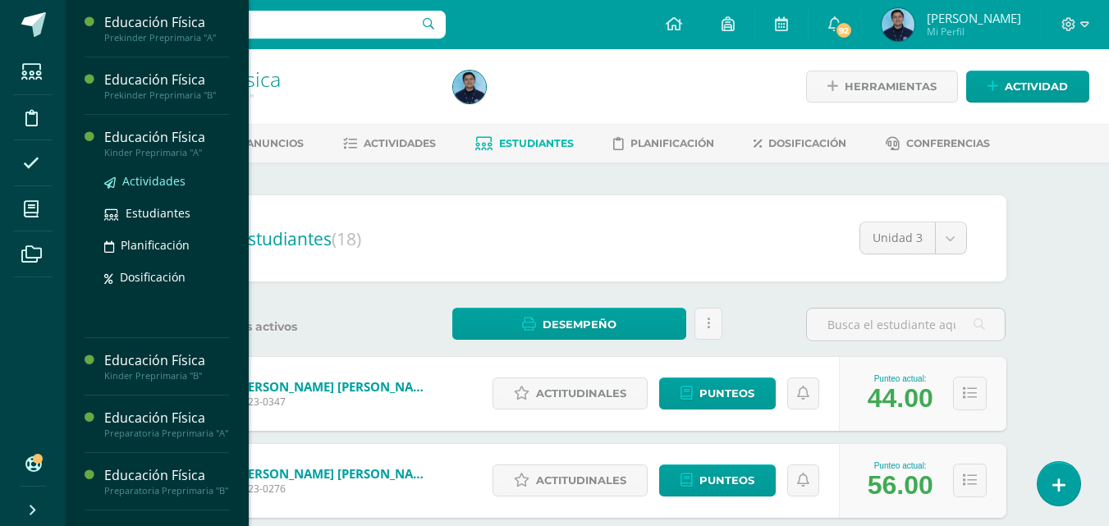
click at [157, 178] on span "Actividades" at bounding box center [153, 181] width 63 height 16
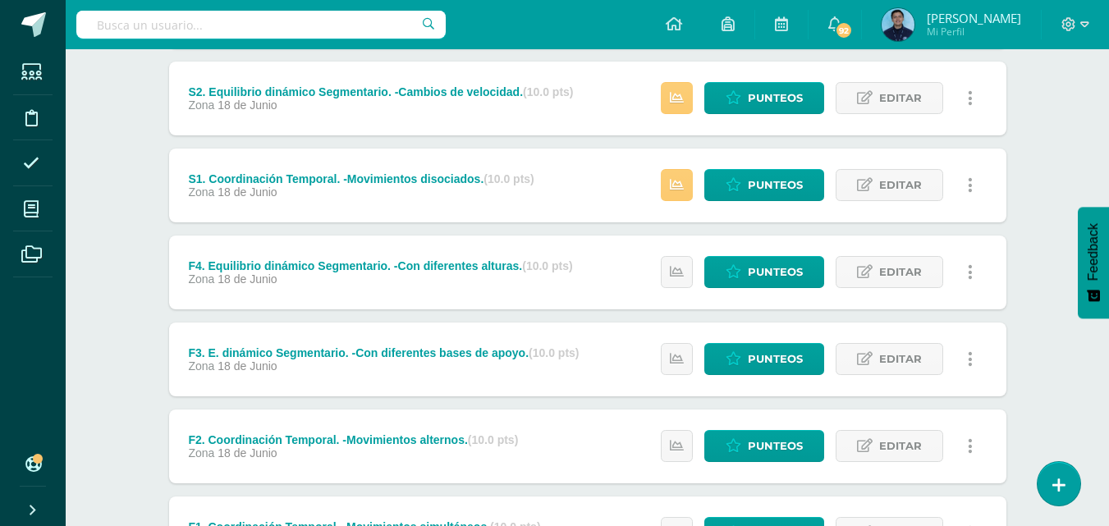
scroll to position [539, 0]
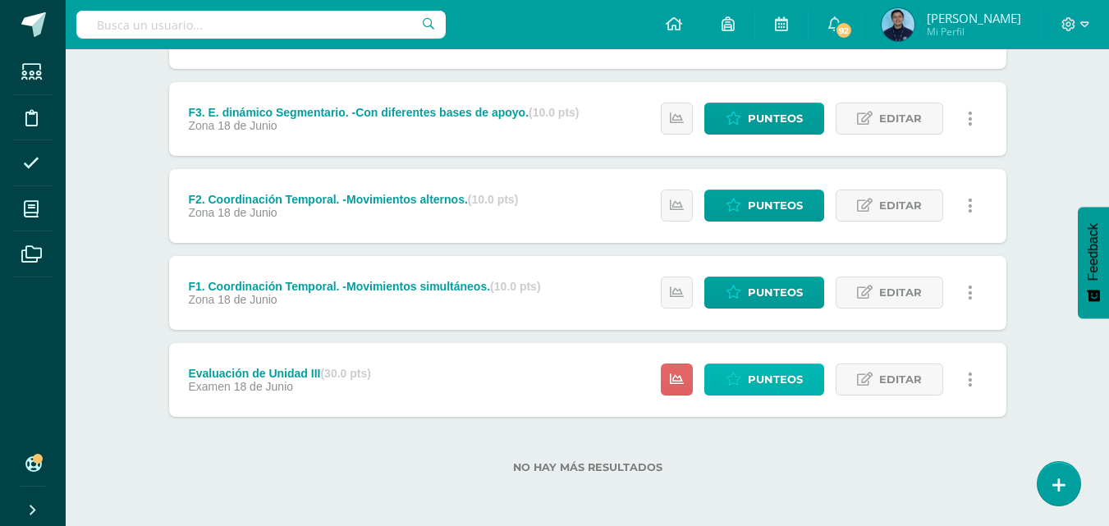
click at [750, 388] on span "Punteos" at bounding box center [775, 380] width 55 height 30
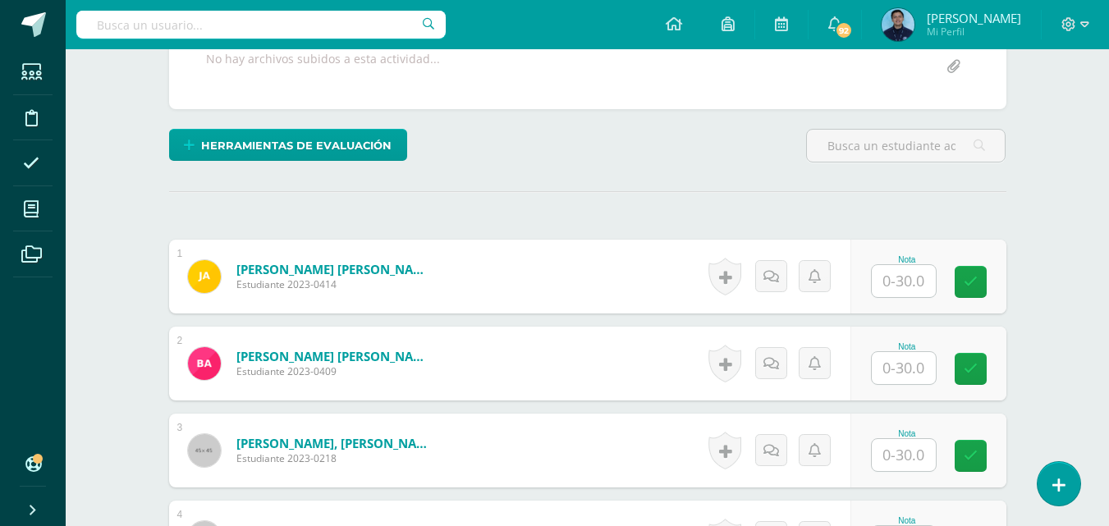
scroll to position [350, 0]
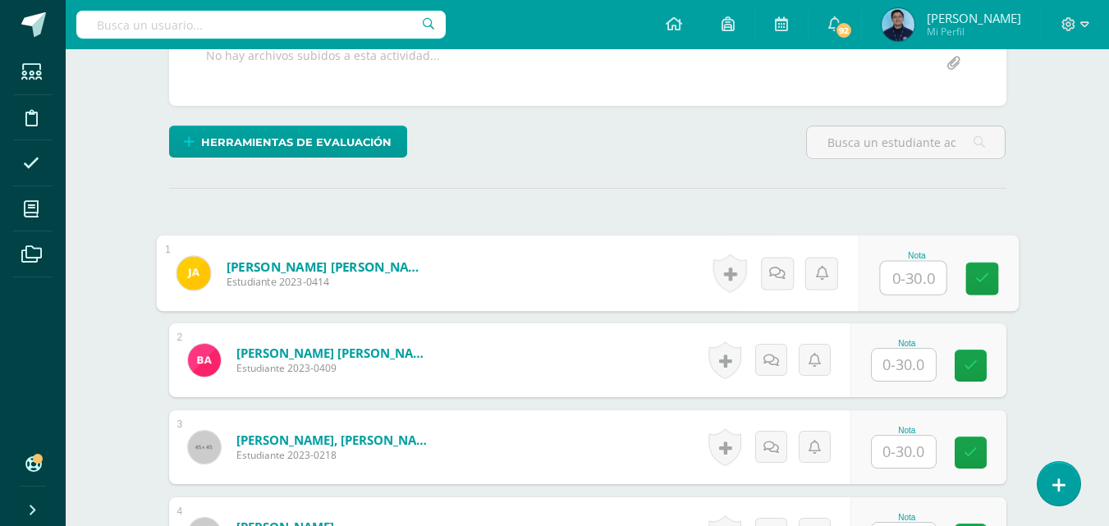
click at [902, 282] on input "text" at bounding box center [913, 278] width 66 height 33
click at [971, 278] on button at bounding box center [981, 273] width 34 height 34
type input "20"
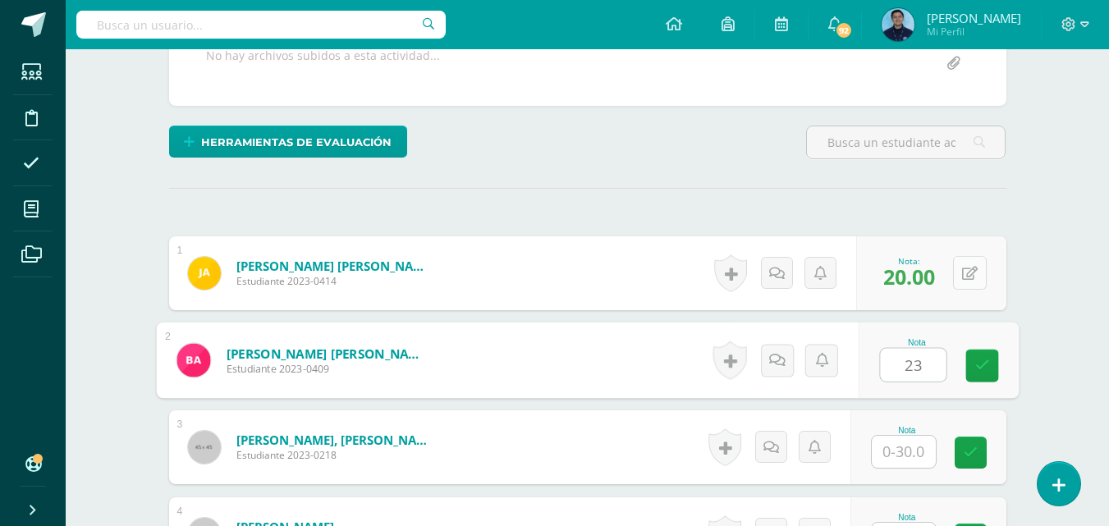
type input "23"
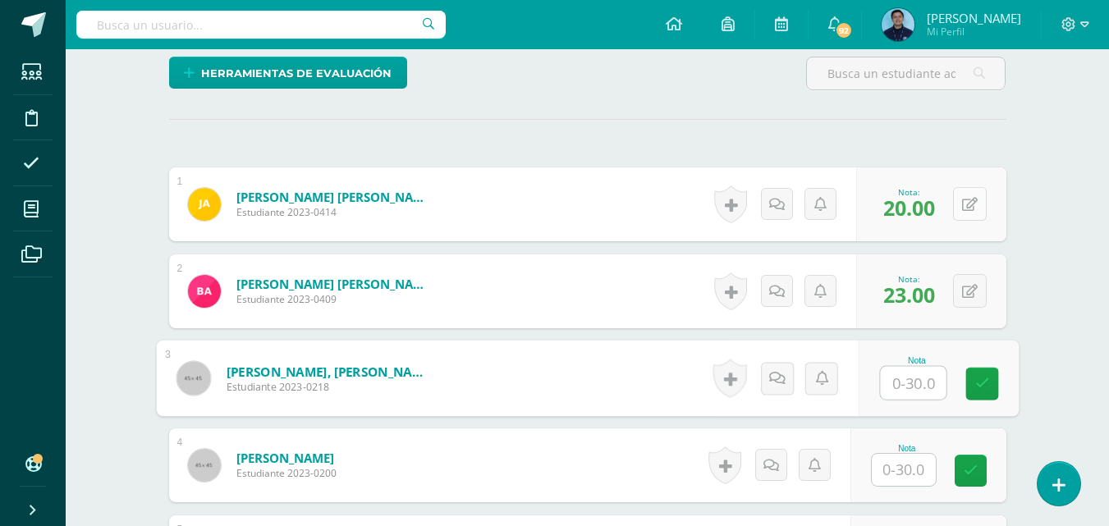
scroll to position [421, 0]
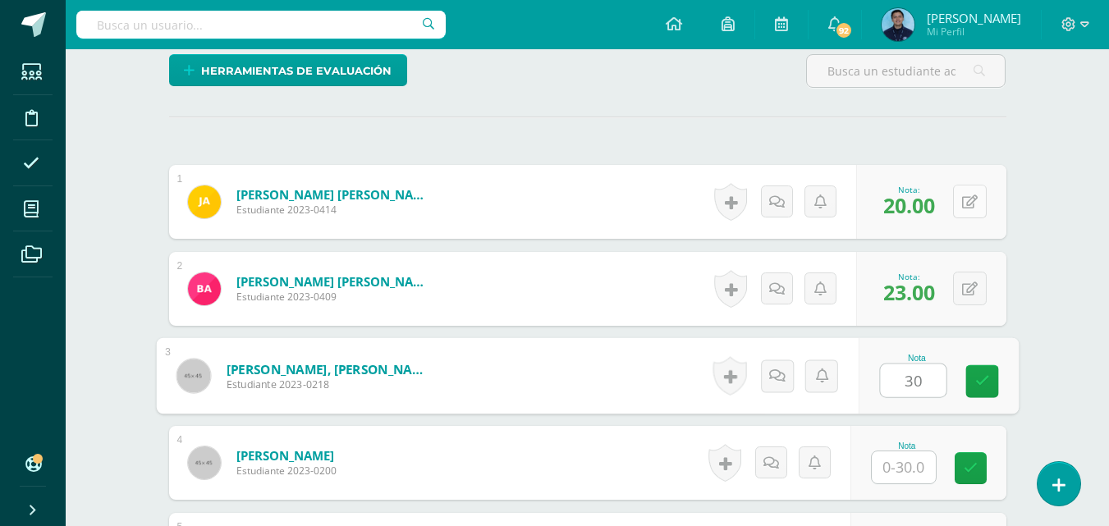
type input "30"
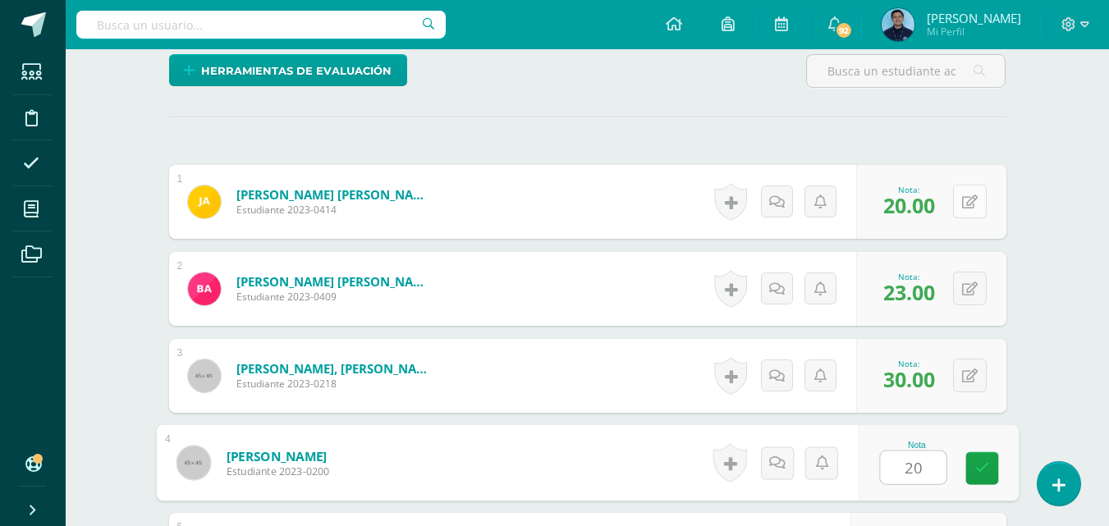
type input "20"
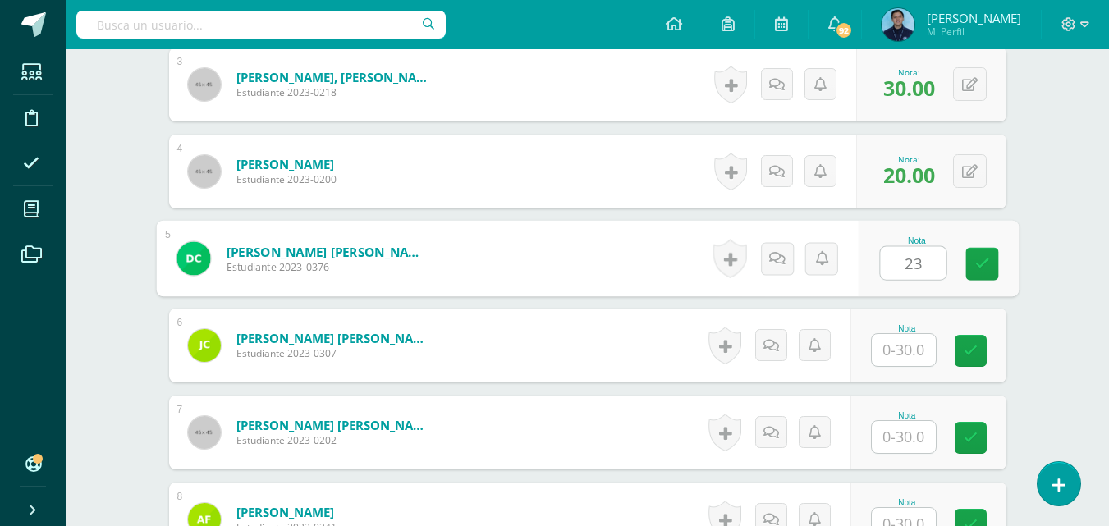
type input "23"
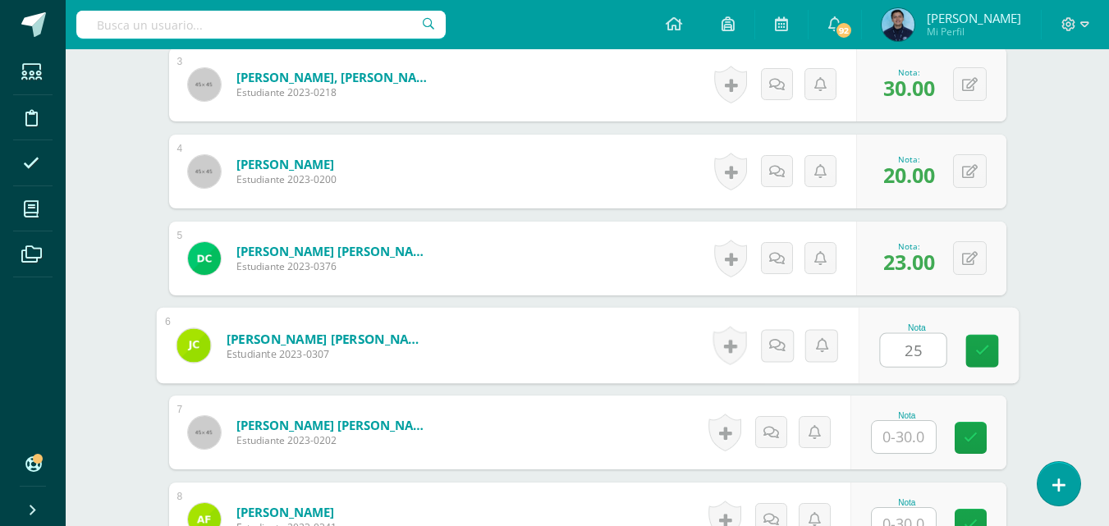
type input "25"
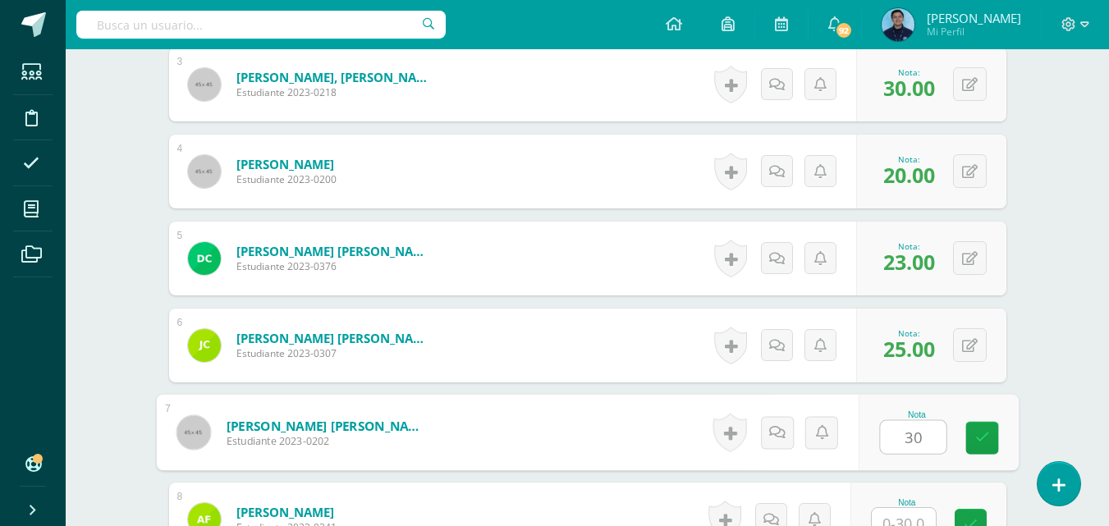
type input "30"
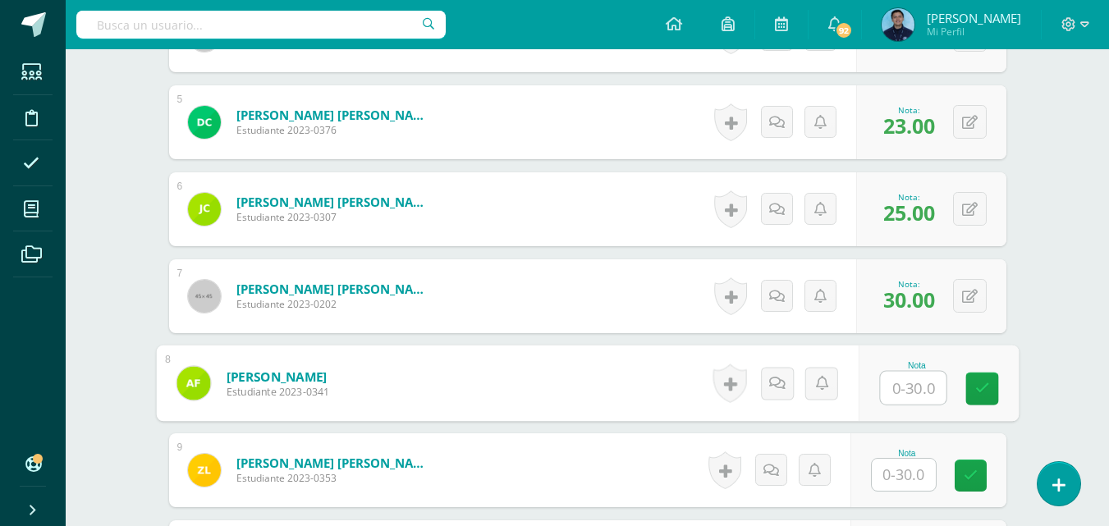
scroll to position [850, 0]
type input "25"
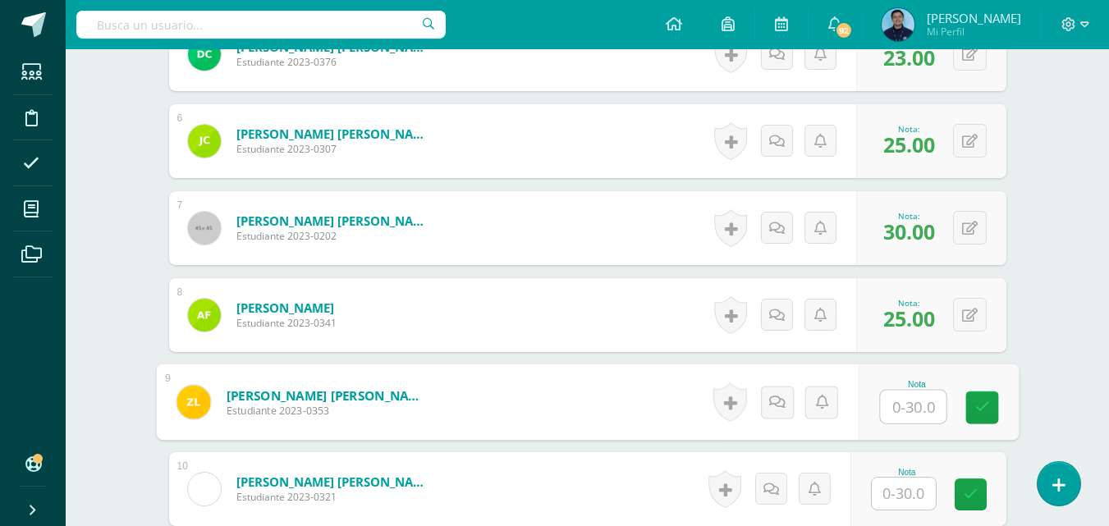
scroll to position [919, 0]
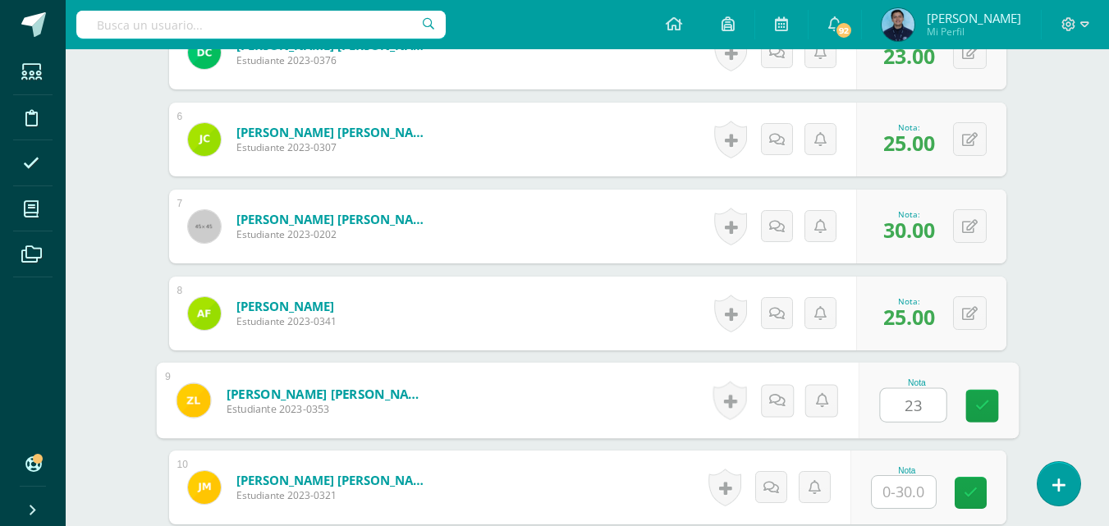
type input "23"
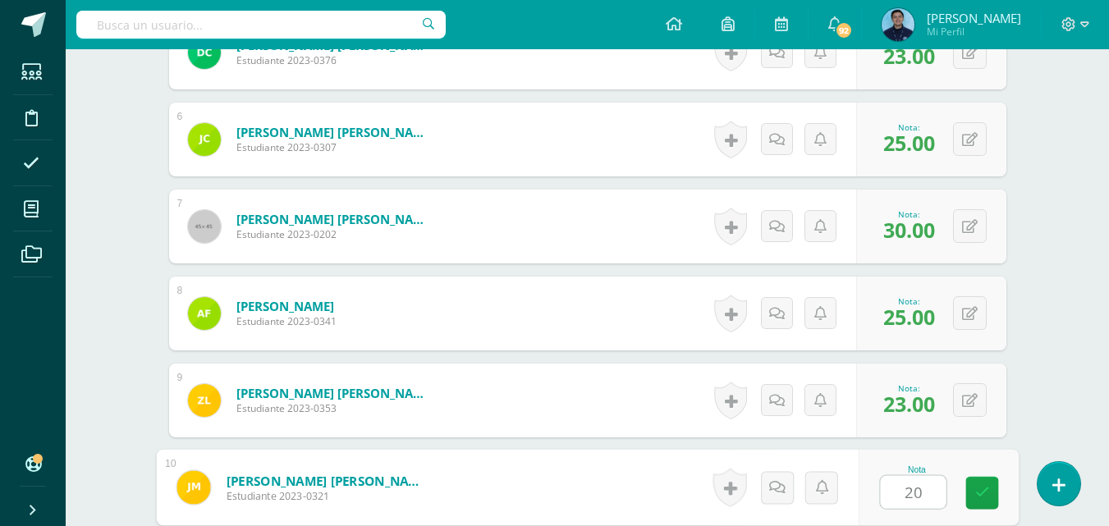
type input "20"
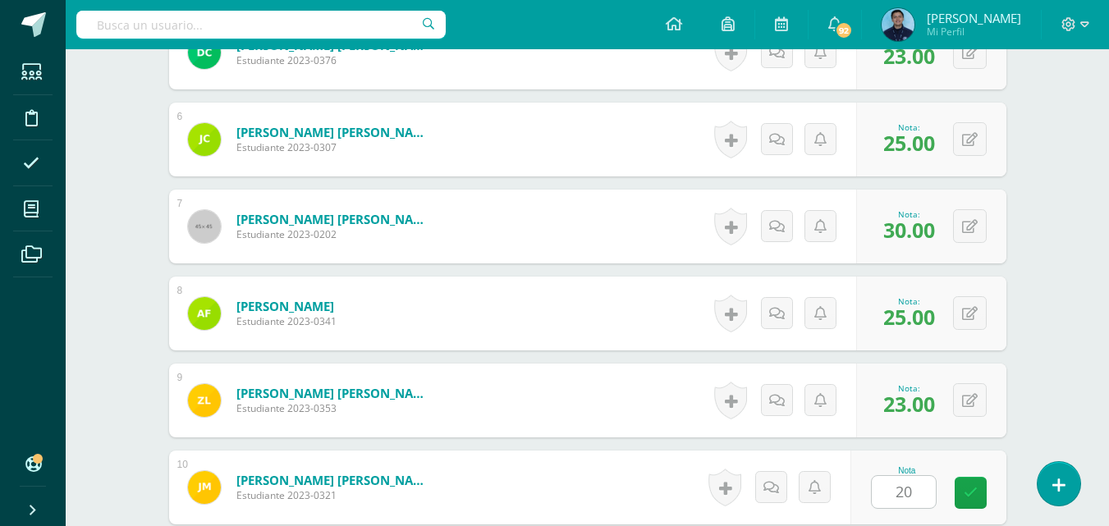
scroll to position [1235, 0]
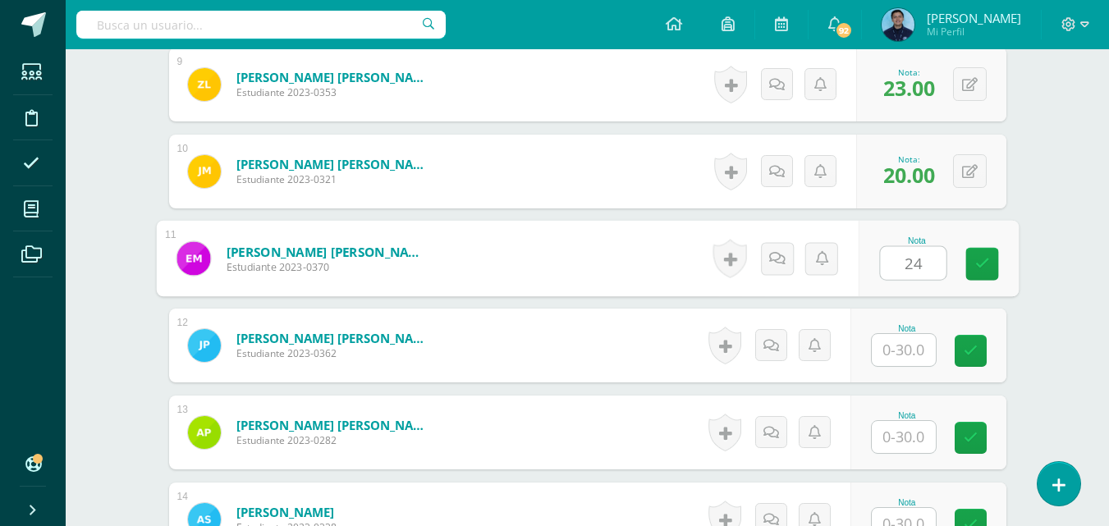
type input "24"
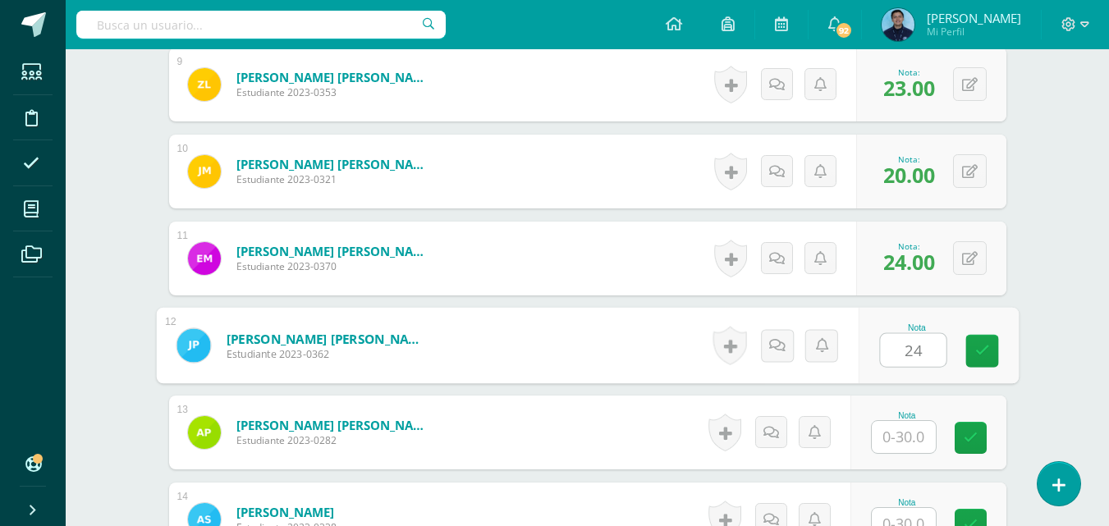
type input "24"
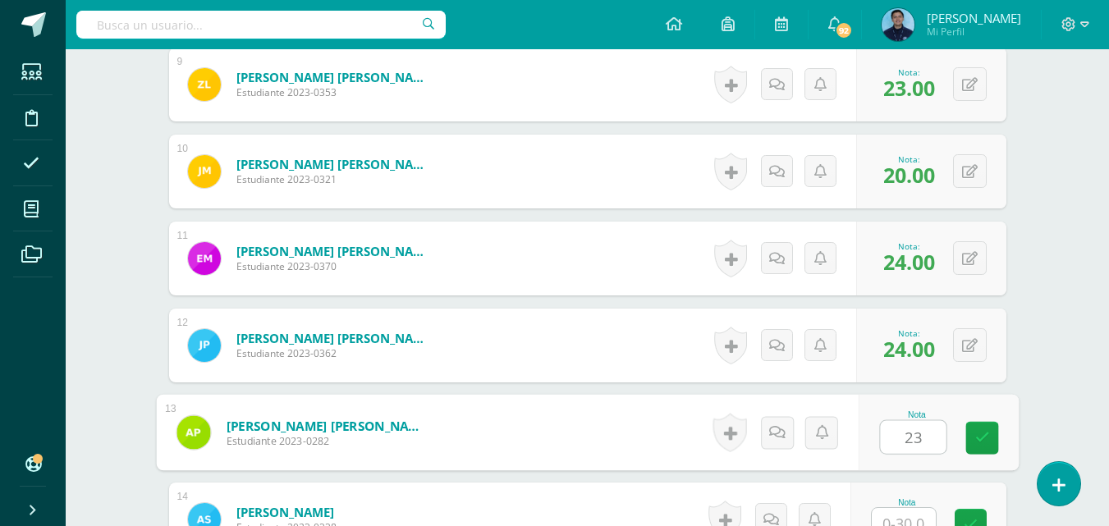
type input "23"
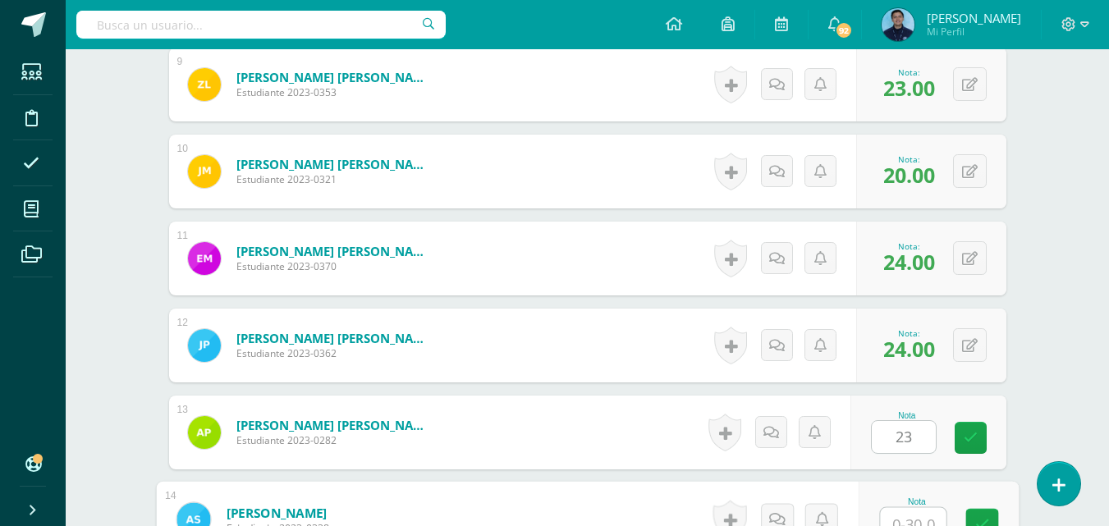
scroll to position [1249, 0]
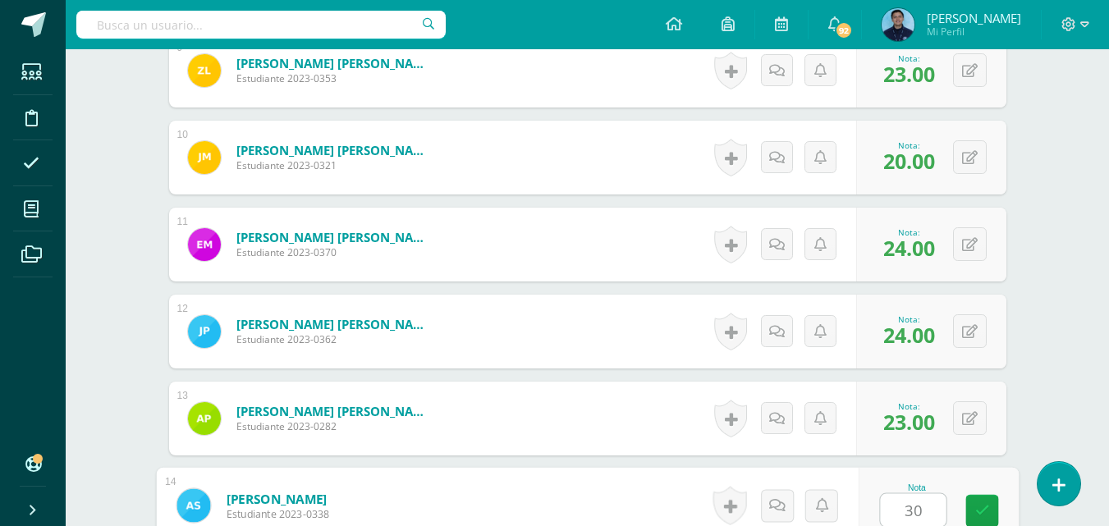
type input "30"
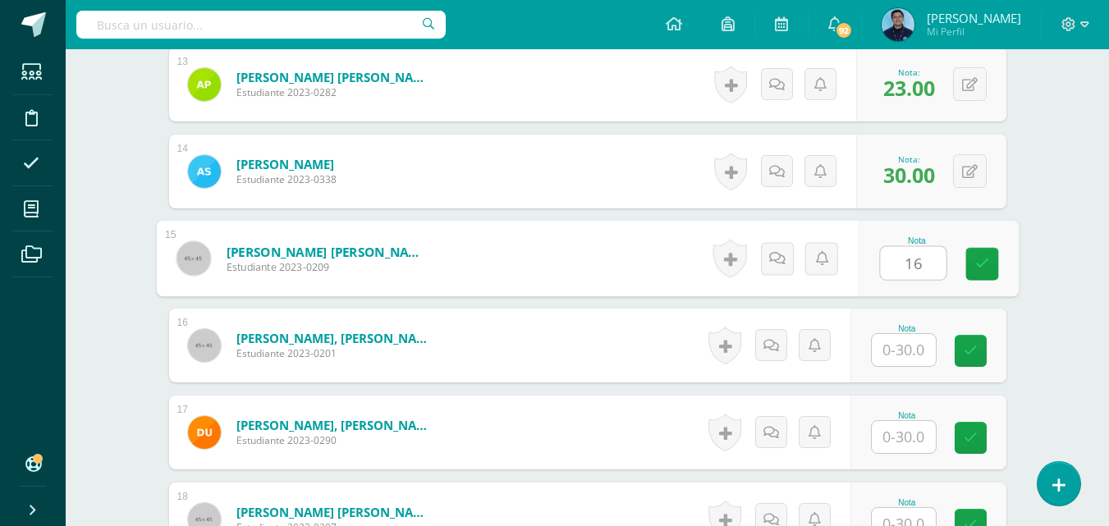
type input "16"
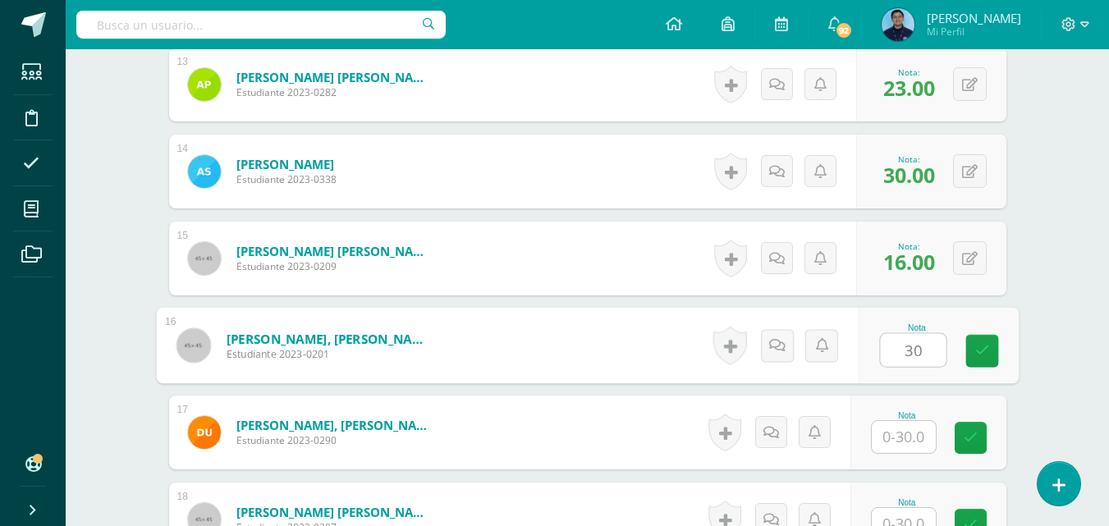
type input "30"
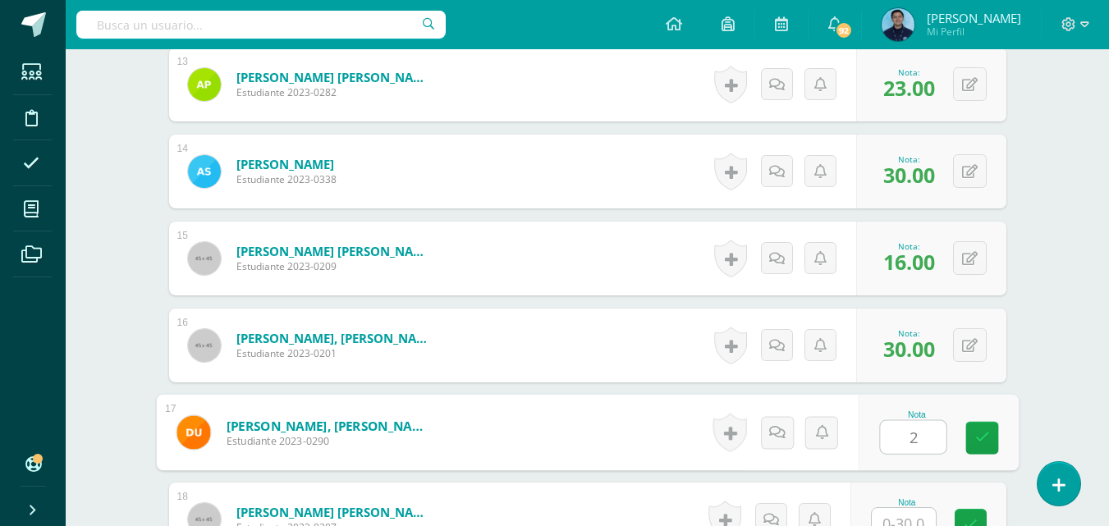
scroll to position [1597, 0]
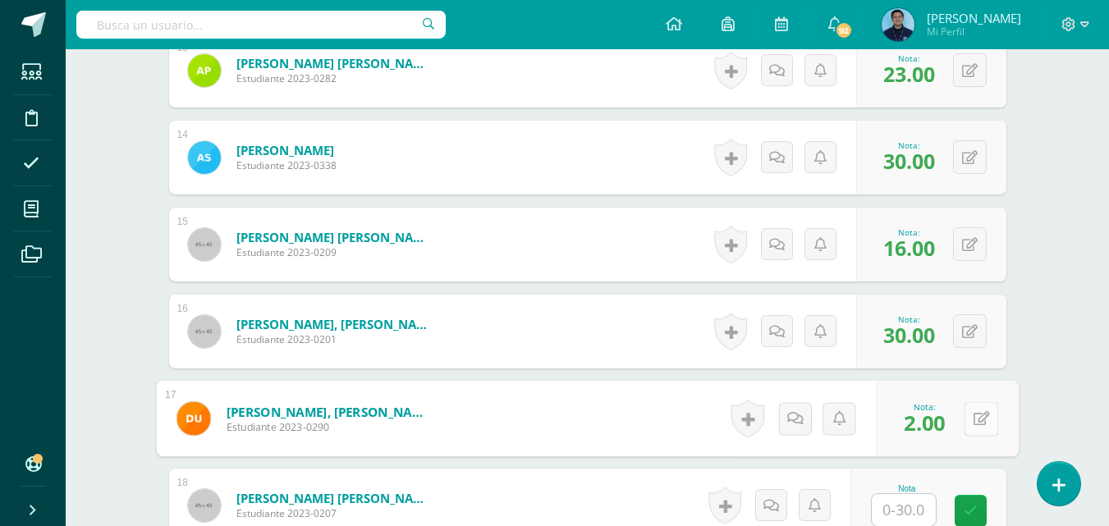
click at [971, 426] on button at bounding box center [981, 419] width 34 height 34
type input "24"
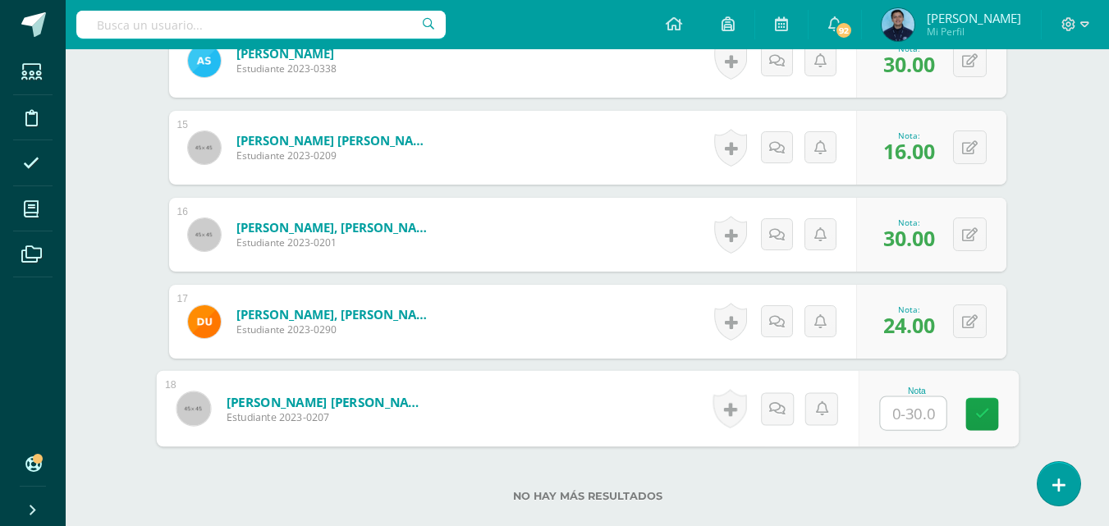
scroll to position [1701, 0]
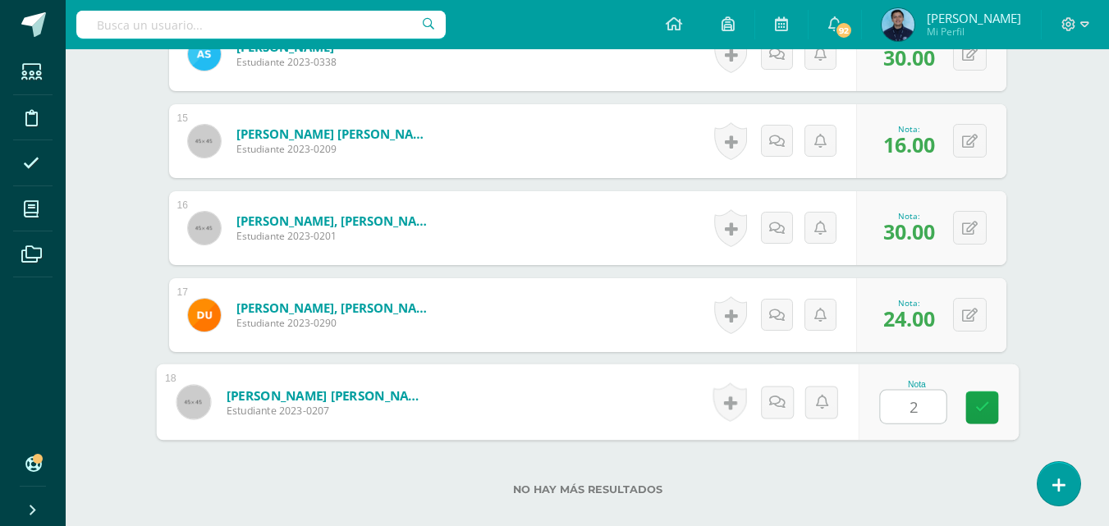
type input "25"
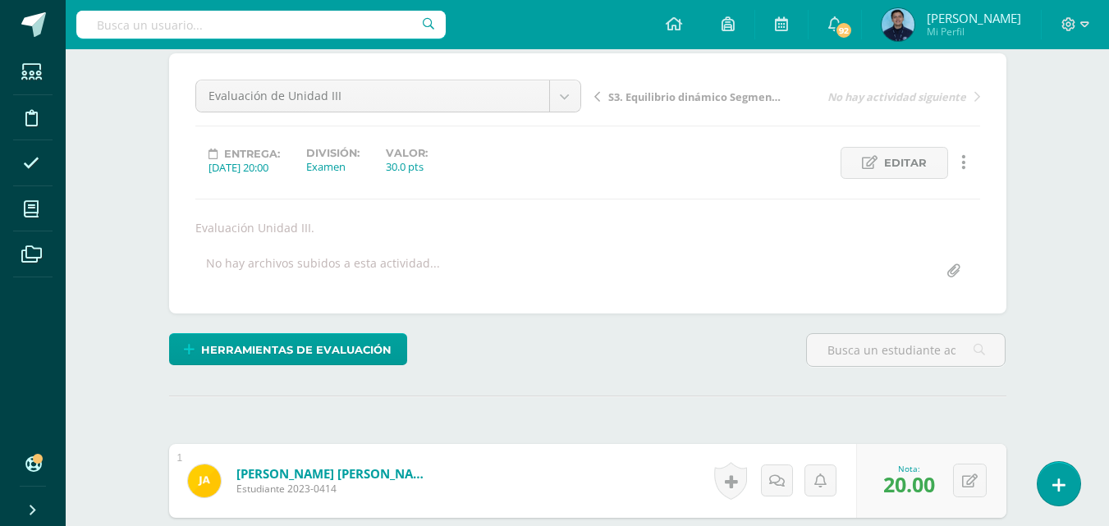
scroll to position [0, 0]
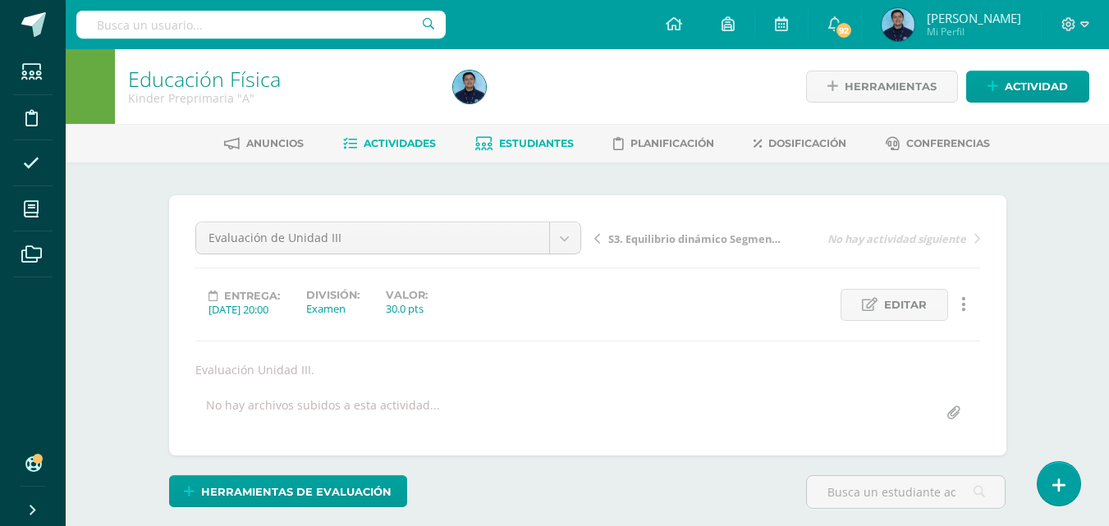
click at [510, 140] on span "Estudiantes" at bounding box center [536, 143] width 75 height 12
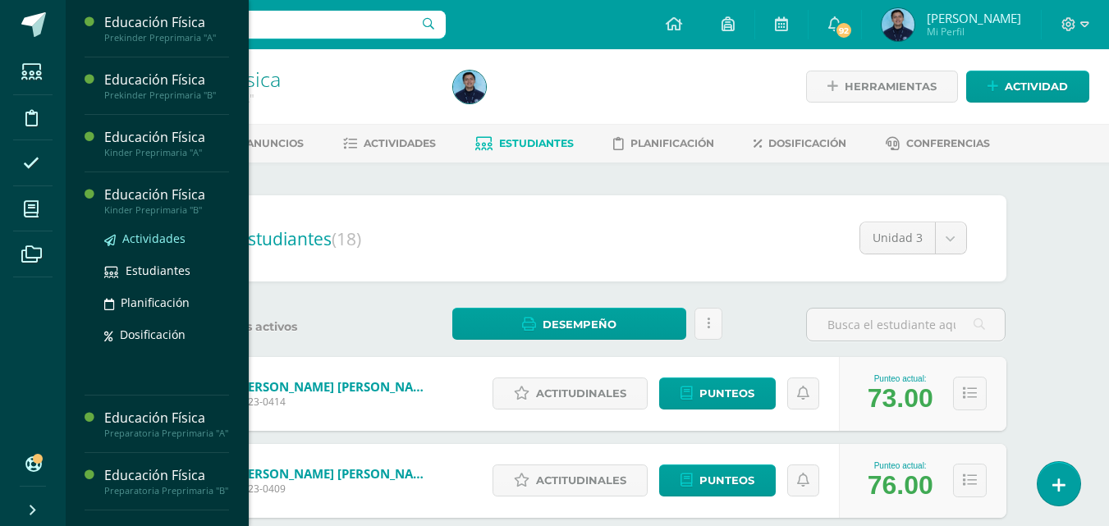
click at [143, 237] on span "Actividades" at bounding box center [153, 239] width 63 height 16
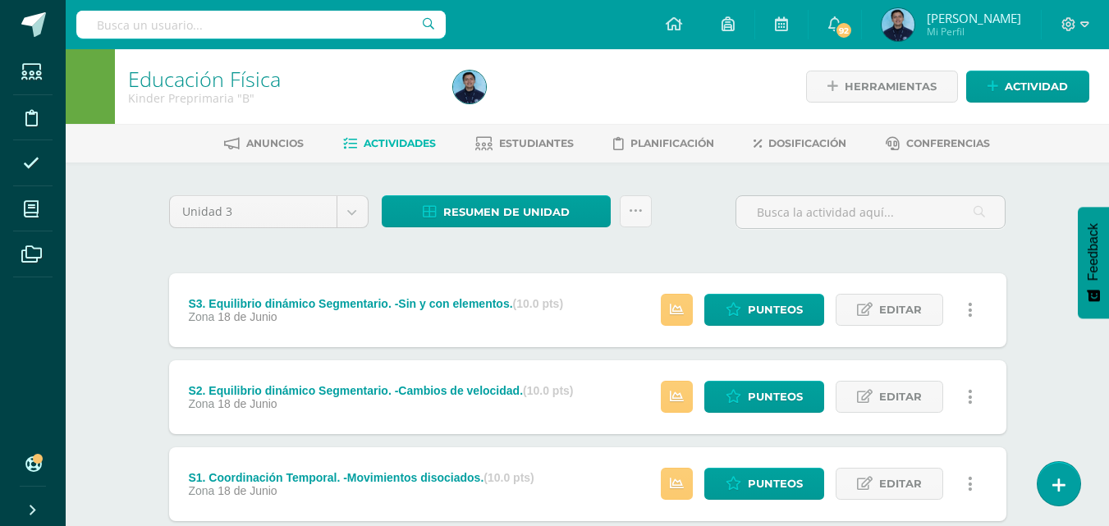
scroll to position [539, 0]
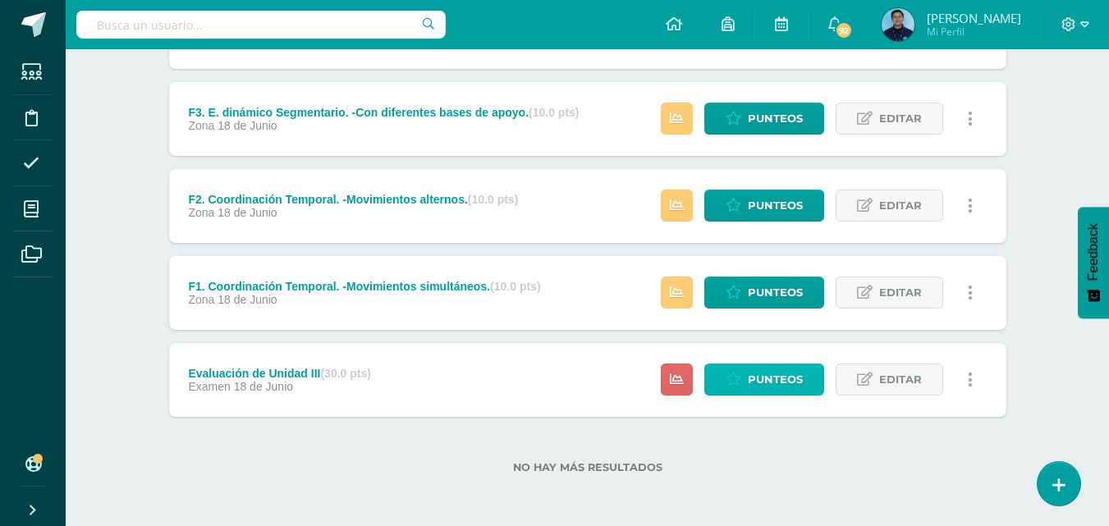
click at [734, 389] on link "Punteos" at bounding box center [765, 380] width 120 height 32
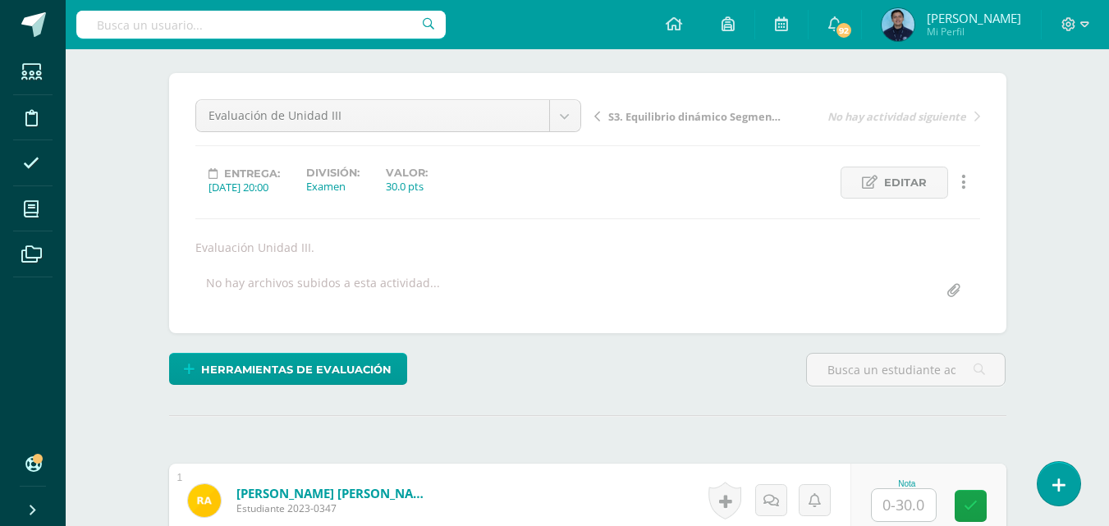
scroll to position [250, 0]
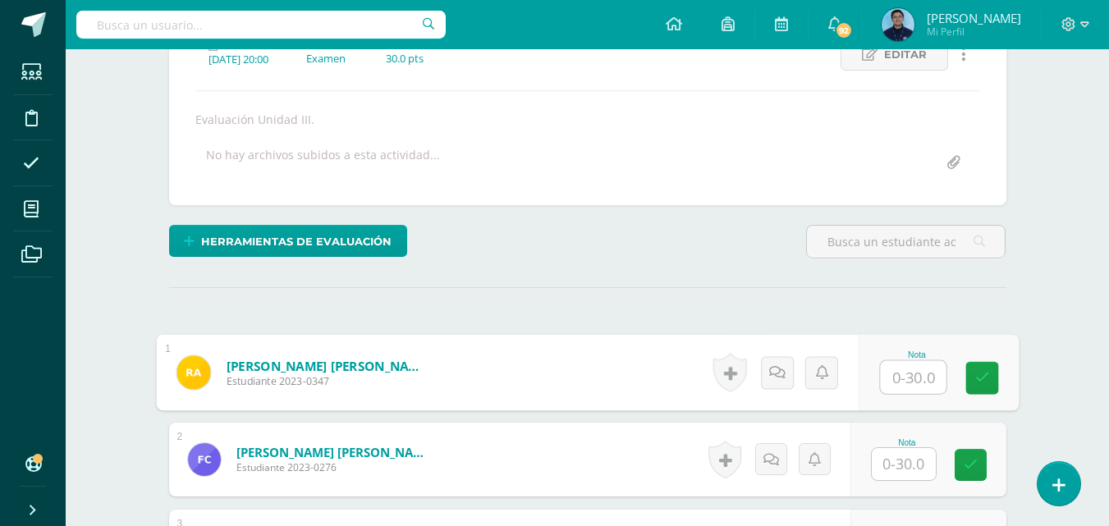
click at [916, 383] on input "text" at bounding box center [913, 377] width 66 height 33
type input "23"
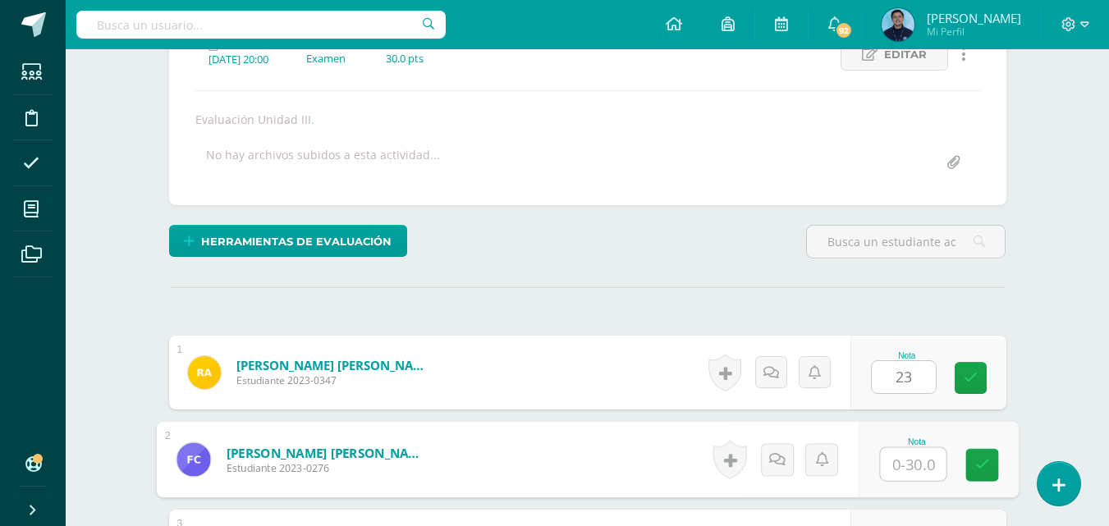
scroll to position [251, 0]
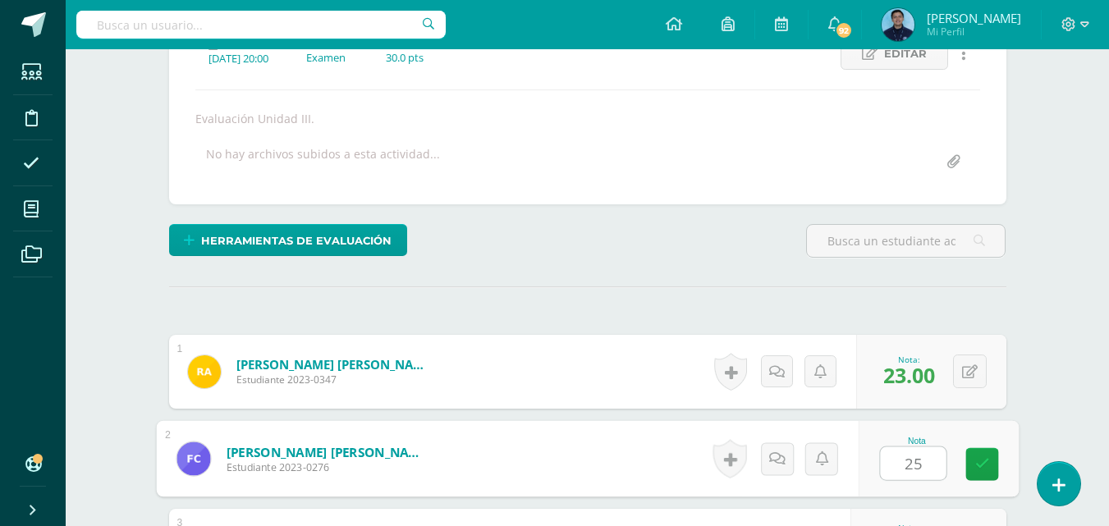
type input "25"
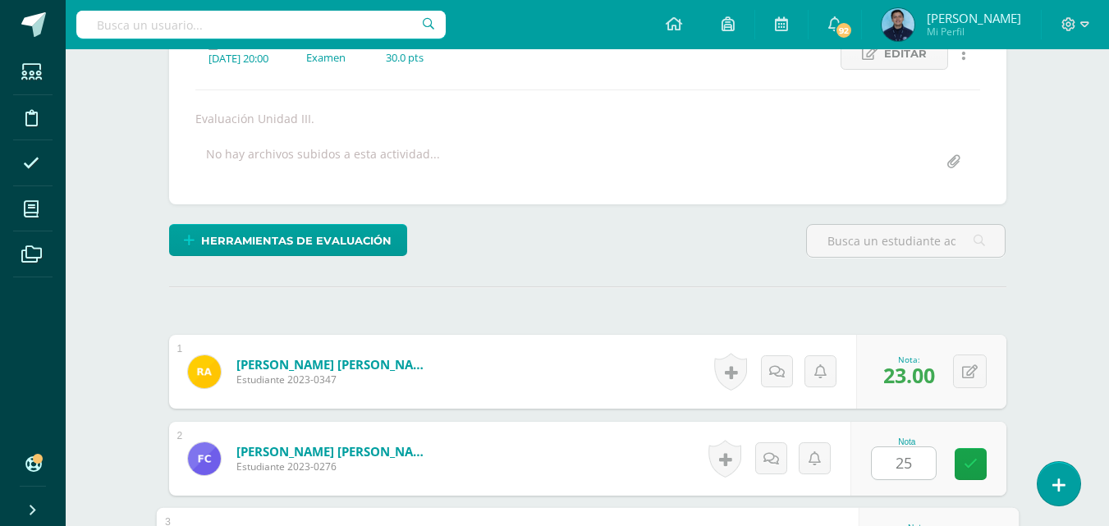
scroll to position [539, 0]
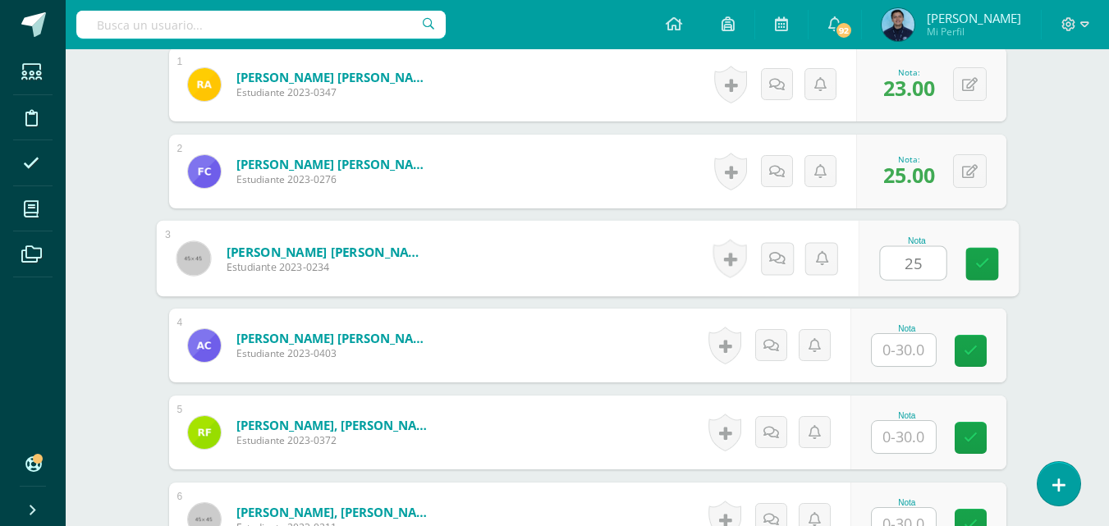
type input "2"
type input "23"
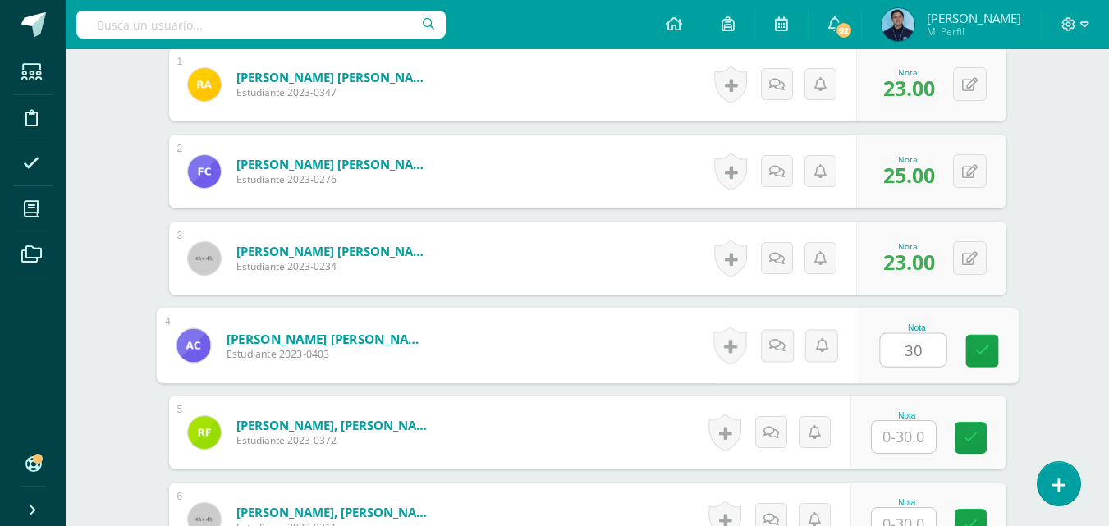
type input "30"
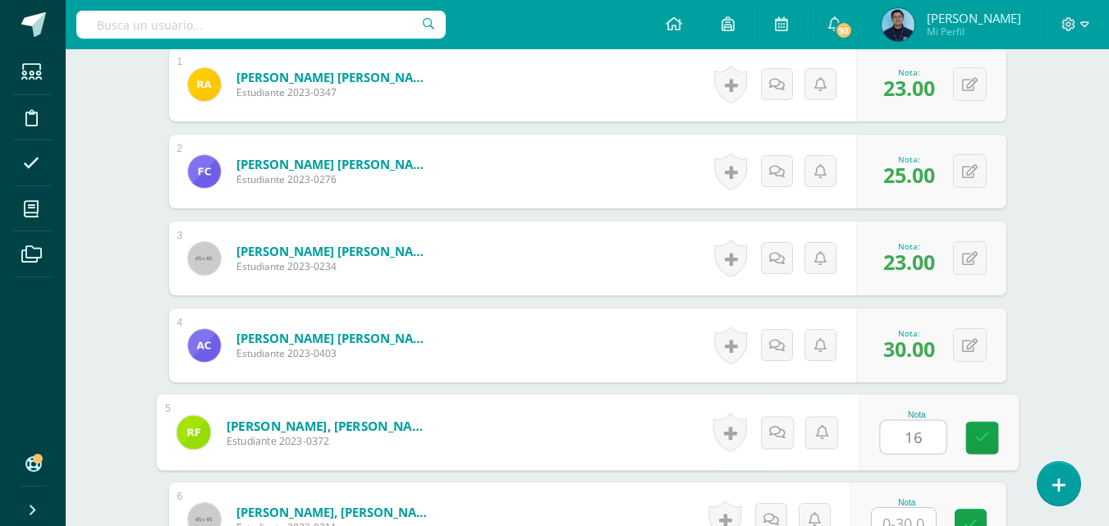
type input "16"
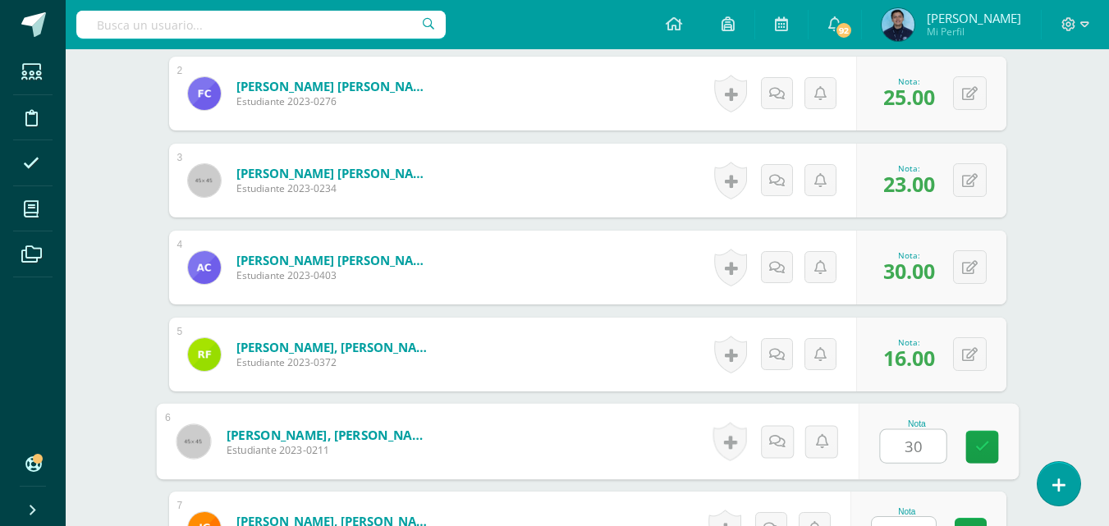
type input "30"
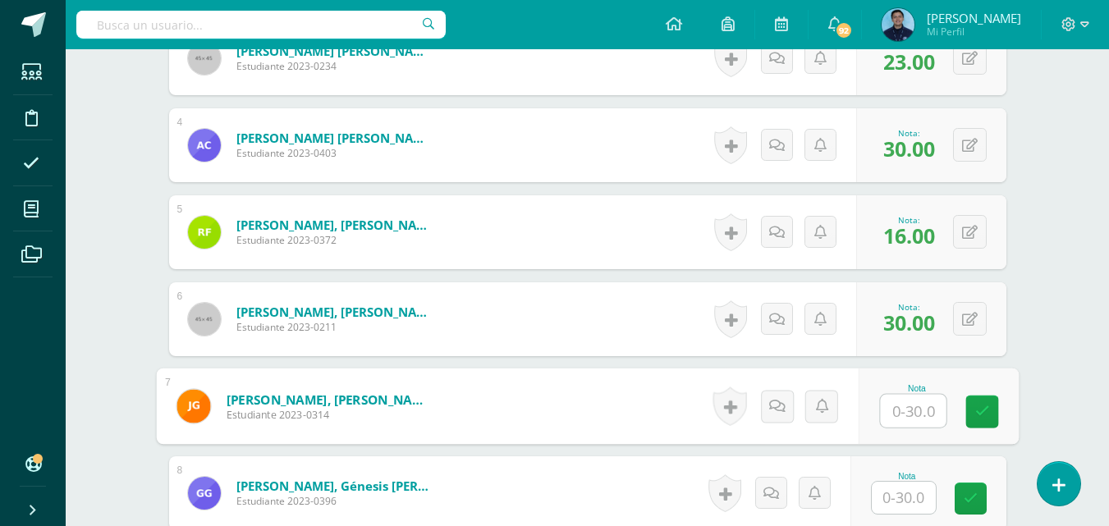
scroll to position [740, 0]
type input "23"
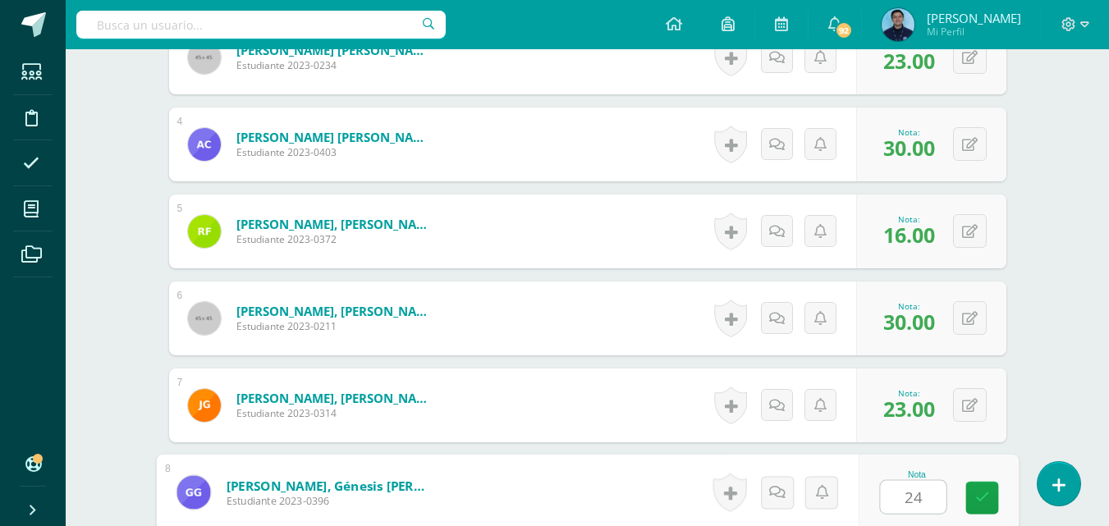
type input "24"
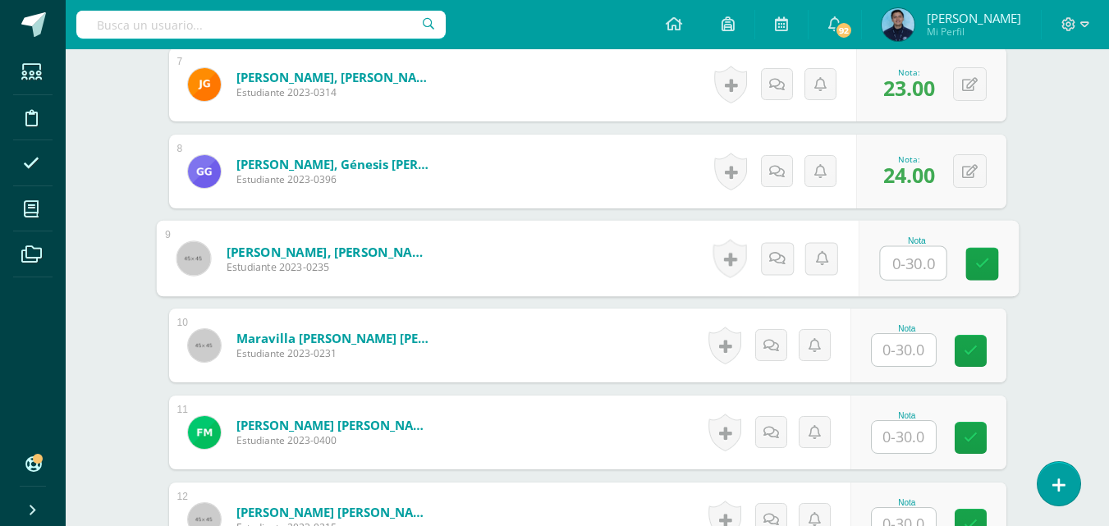
type input "1"
type input "24"
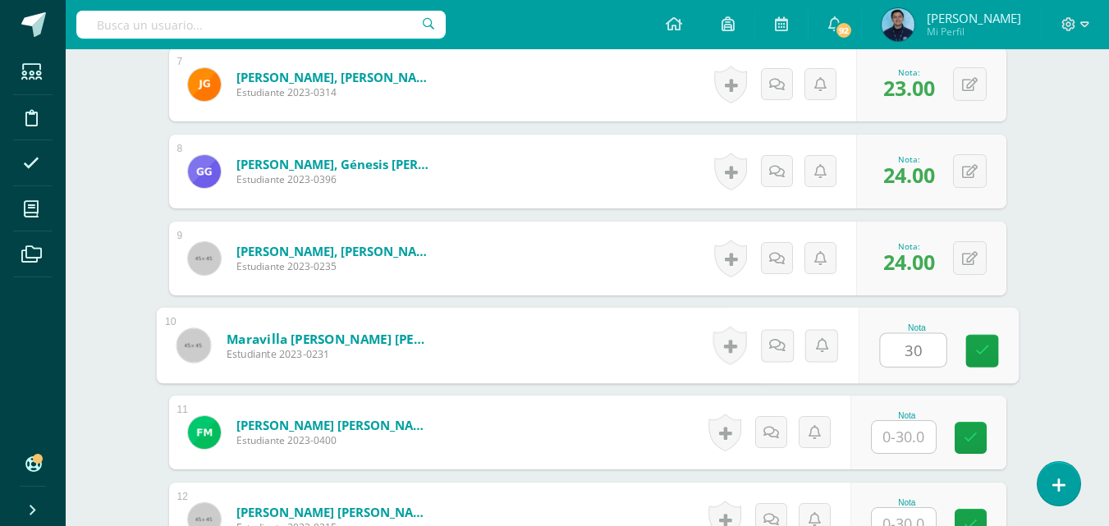
type input "30"
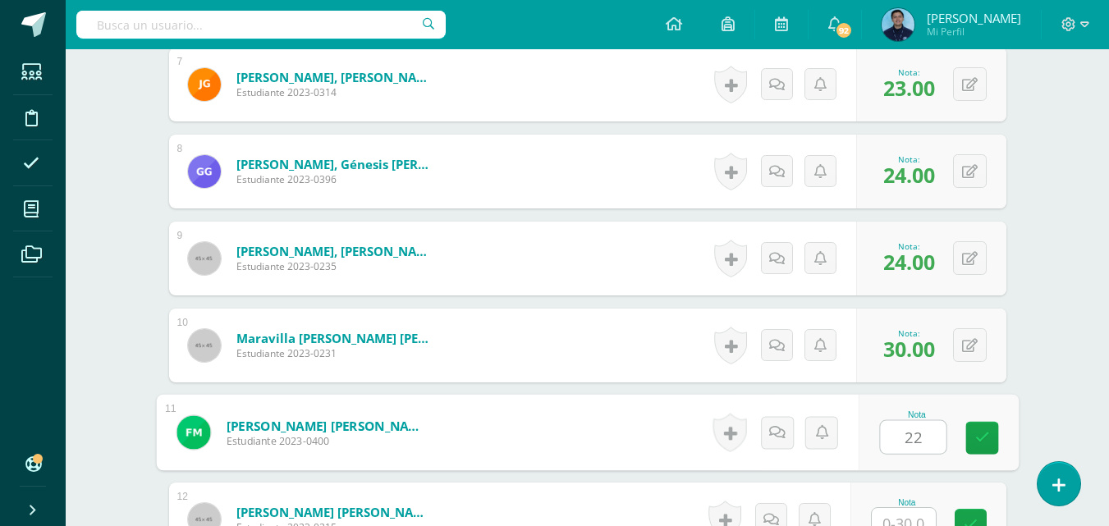
type input "22"
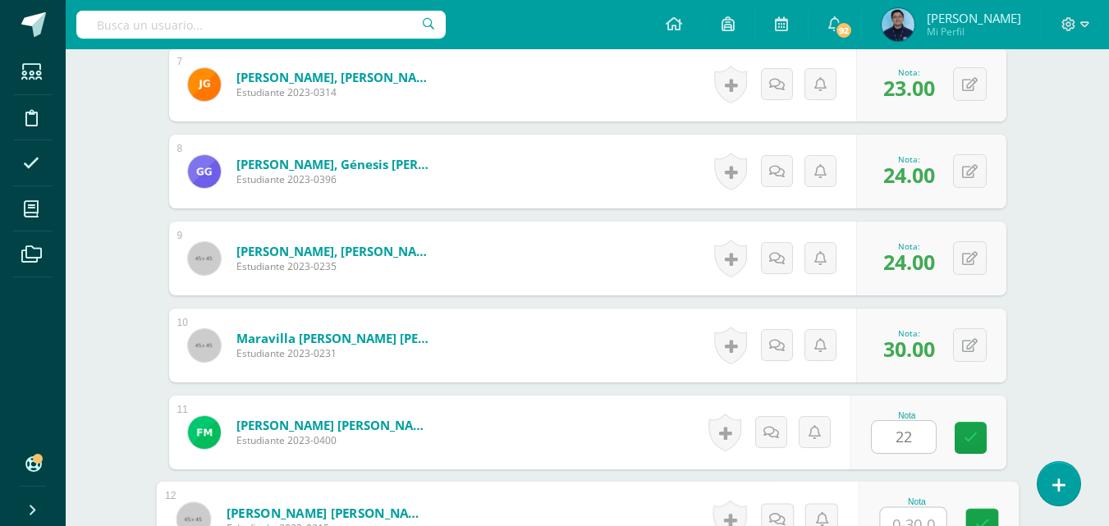
scroll to position [1075, 0]
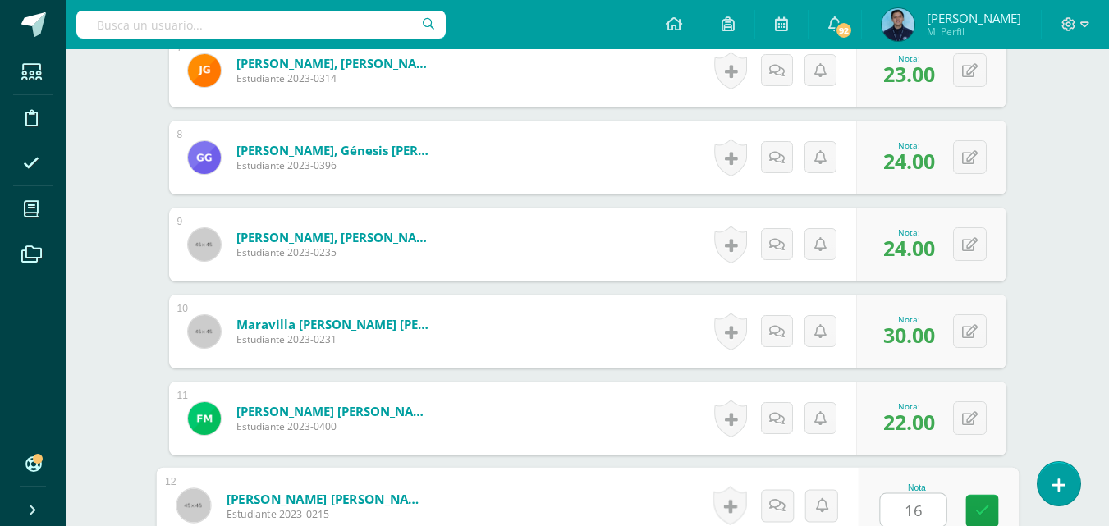
type input "16"
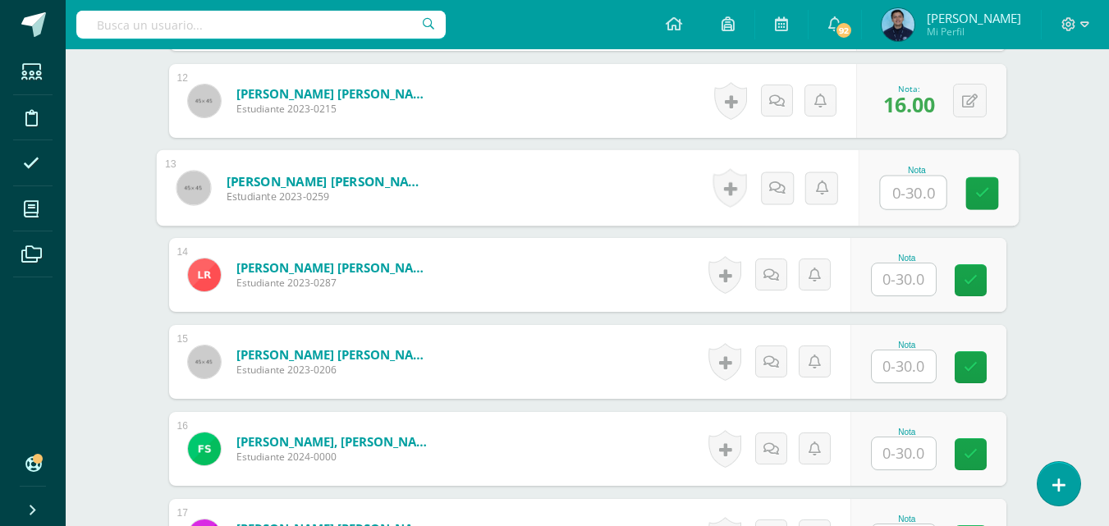
scroll to position [1481, 0]
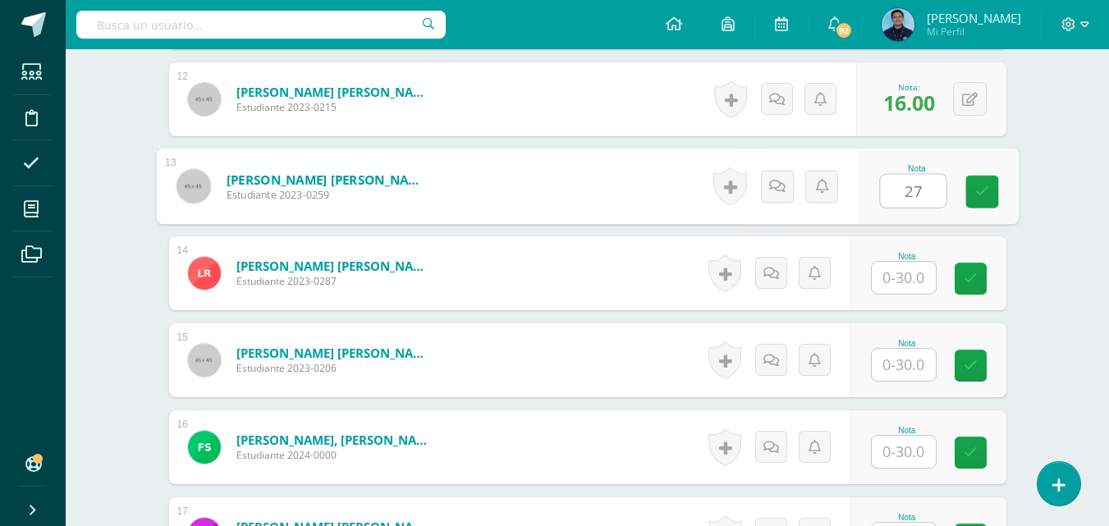
type input "27"
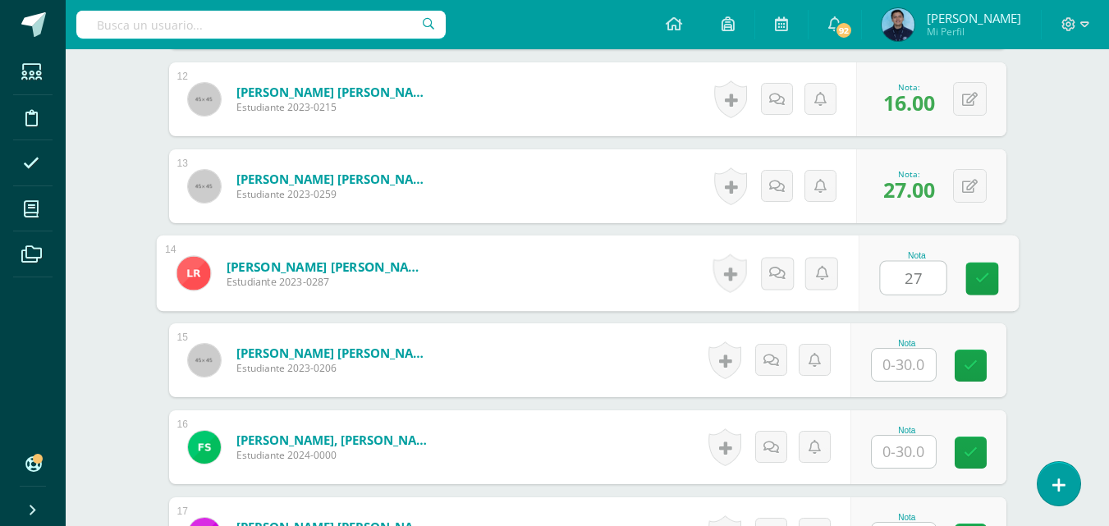
type input "27"
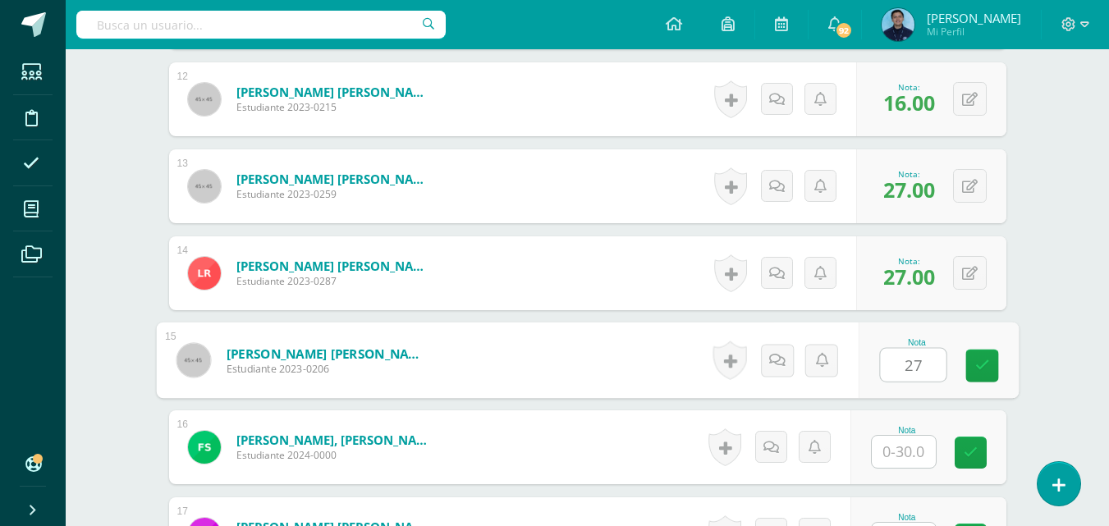
type input "27"
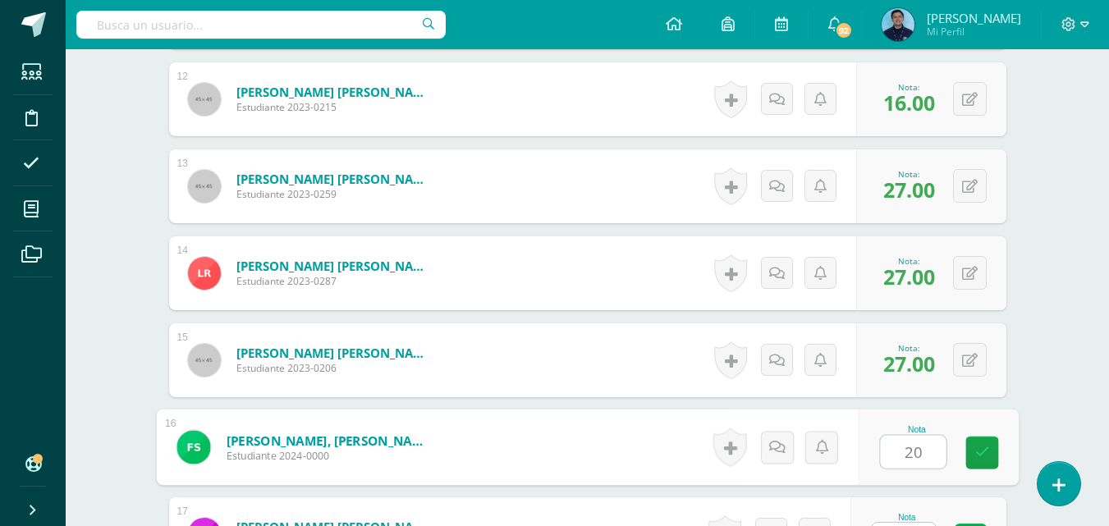
type input "20"
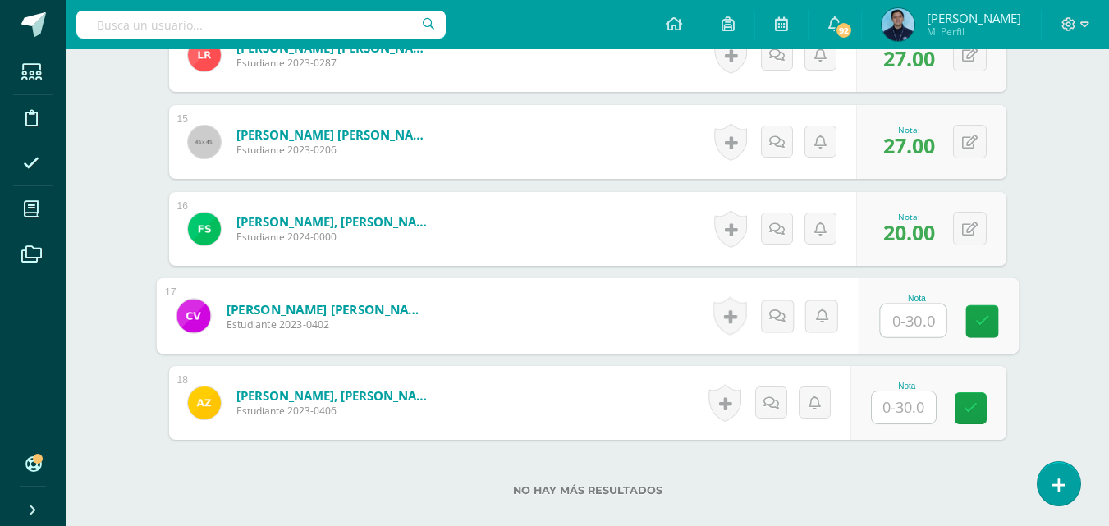
scroll to position [1701, 0]
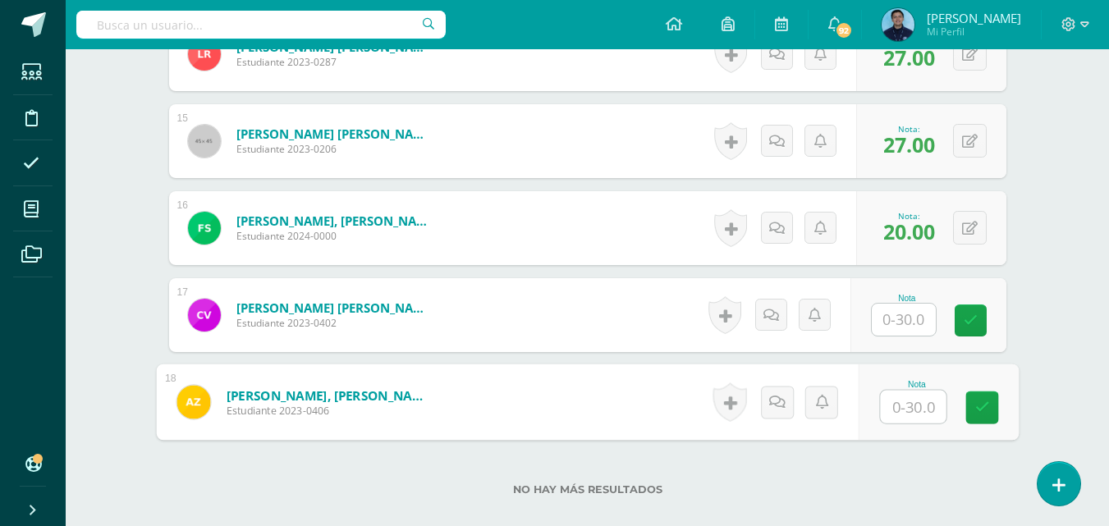
click at [900, 407] on input "text" at bounding box center [913, 407] width 66 height 33
type input "20"
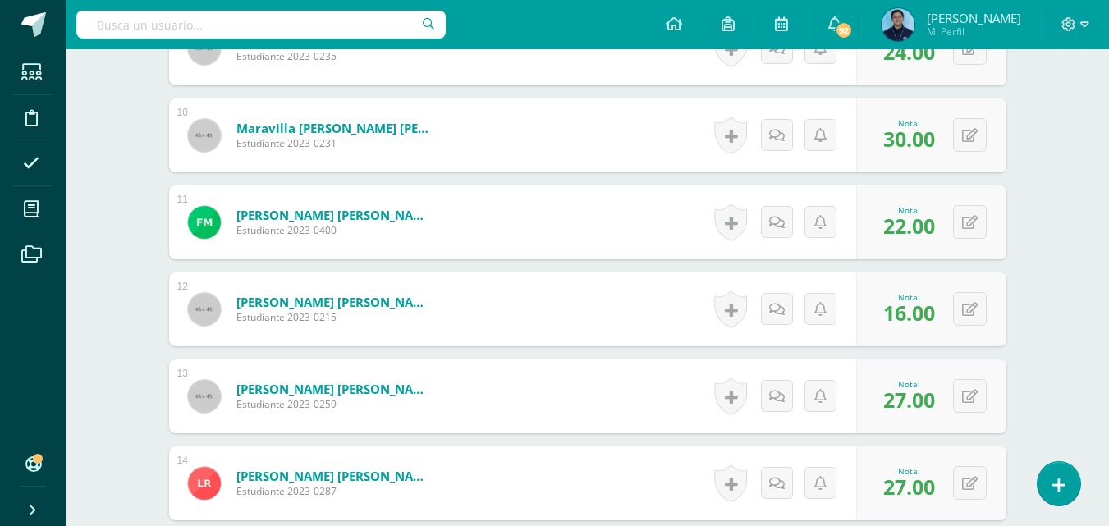
scroll to position [1269, 0]
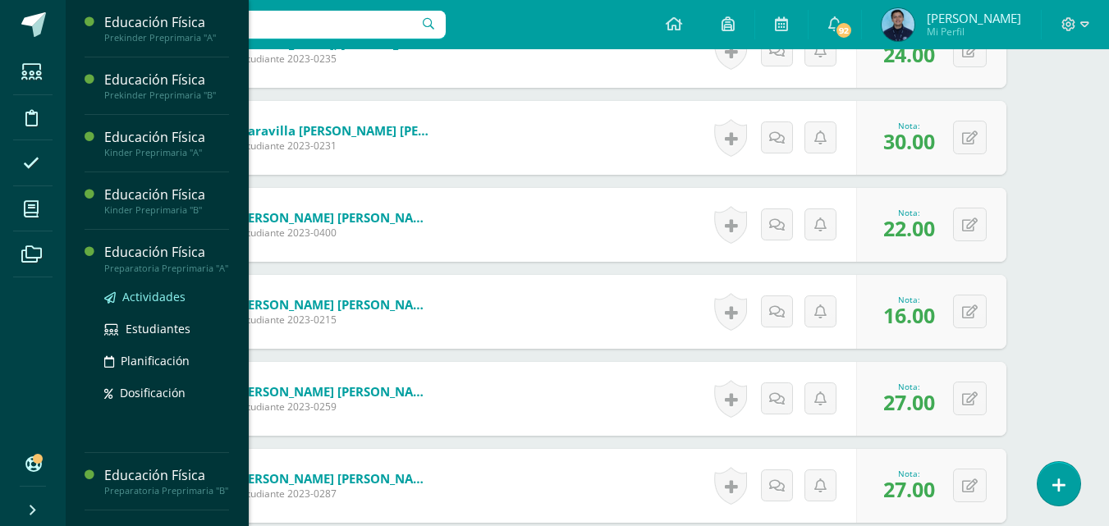
click at [160, 301] on span "Actividades" at bounding box center [153, 297] width 63 height 16
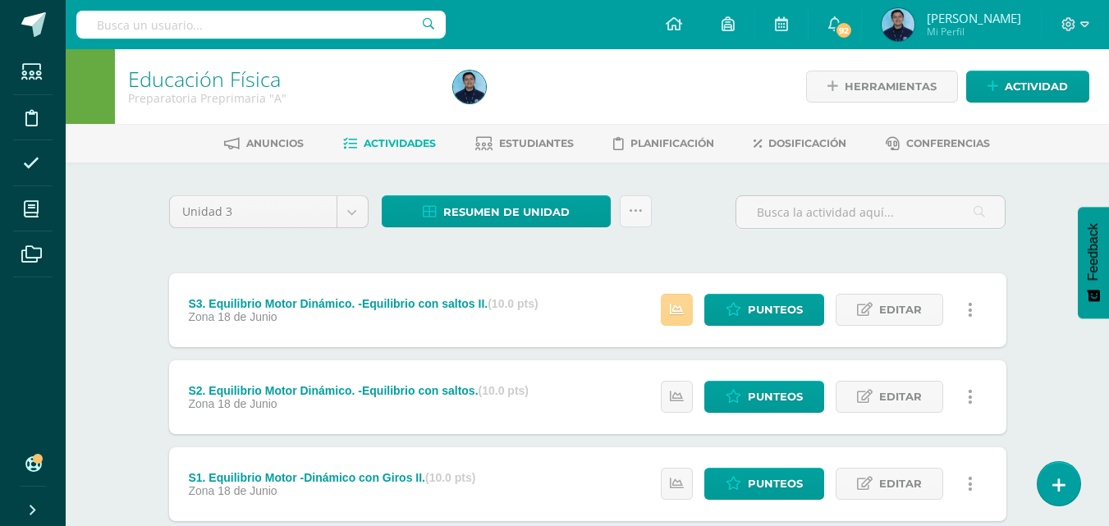
click at [683, 316] on icon at bounding box center [677, 310] width 14 height 14
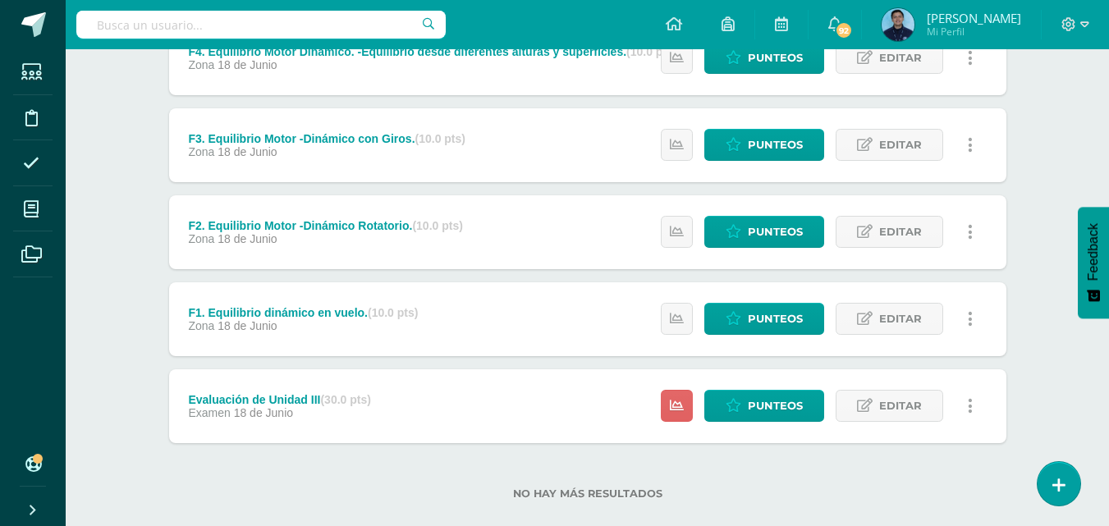
scroll to position [539, 0]
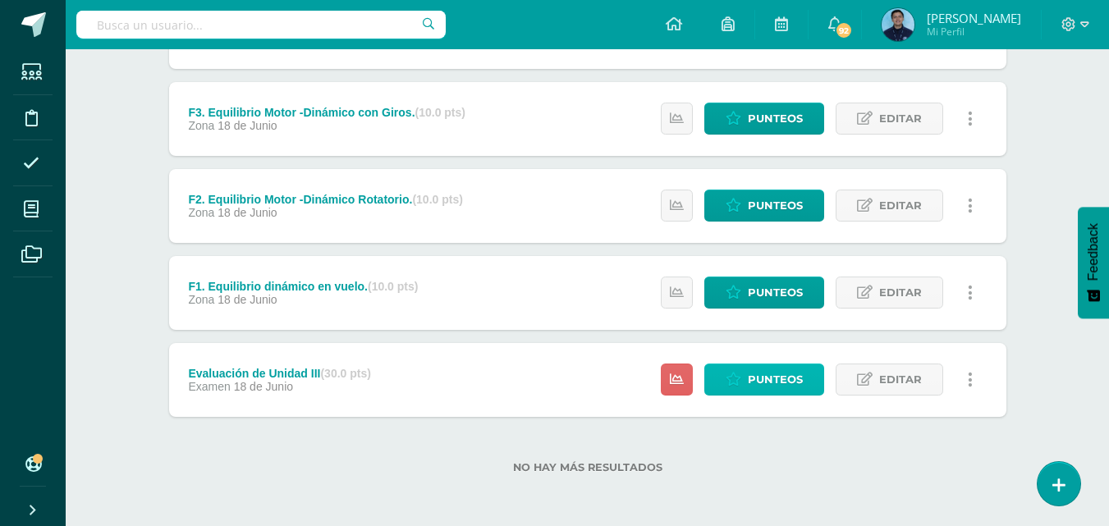
click at [793, 374] on span "Punteos" at bounding box center [775, 380] width 55 height 30
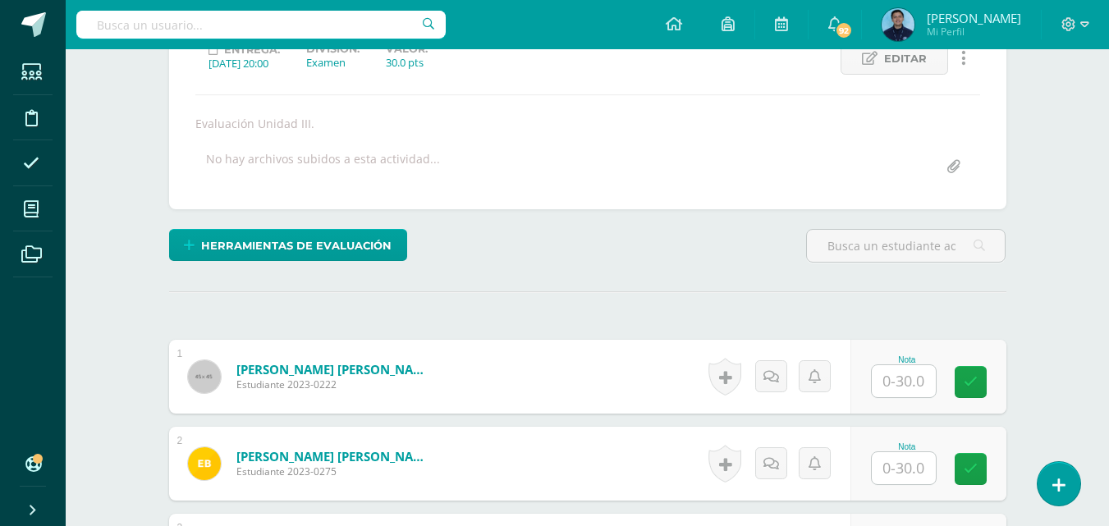
scroll to position [248, 0]
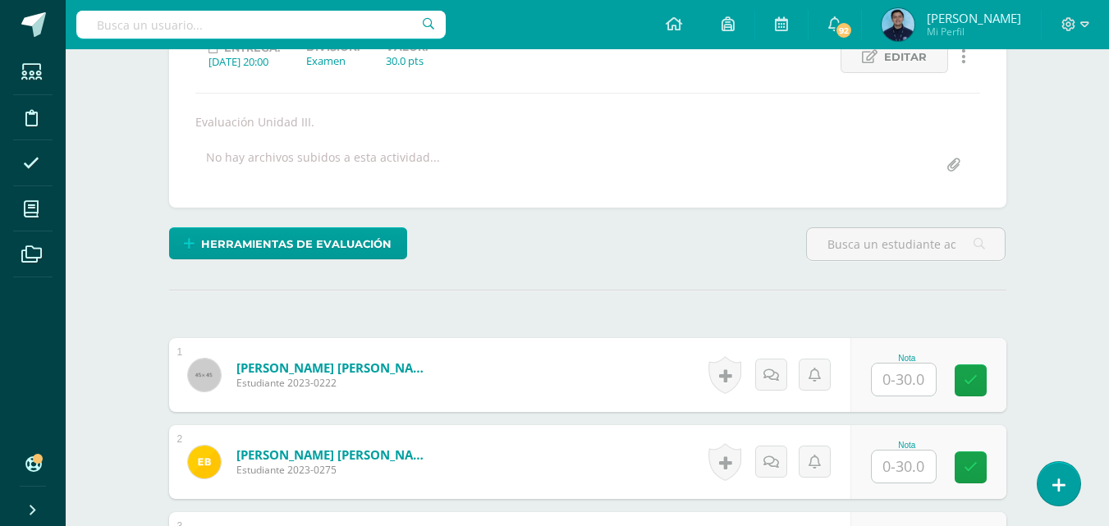
click at [907, 372] on input "text" at bounding box center [904, 380] width 64 height 32
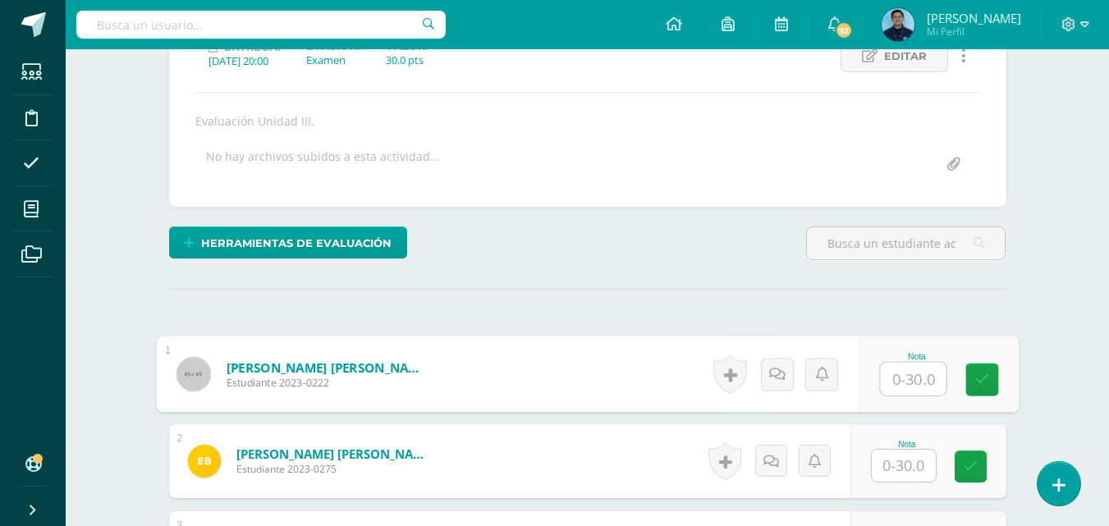
scroll to position [250, 0]
type input "2"
type input "16"
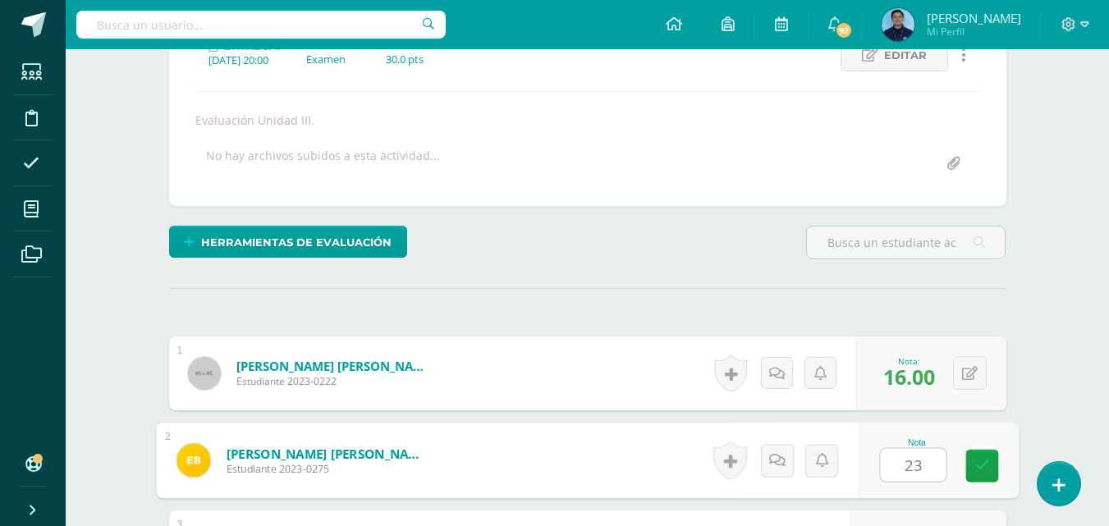
type input "23"
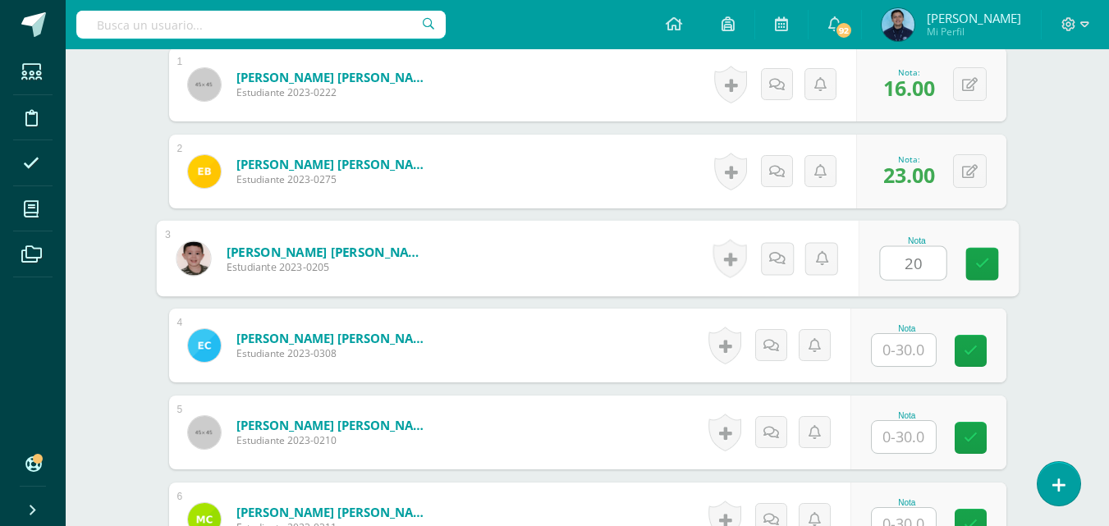
type input "20"
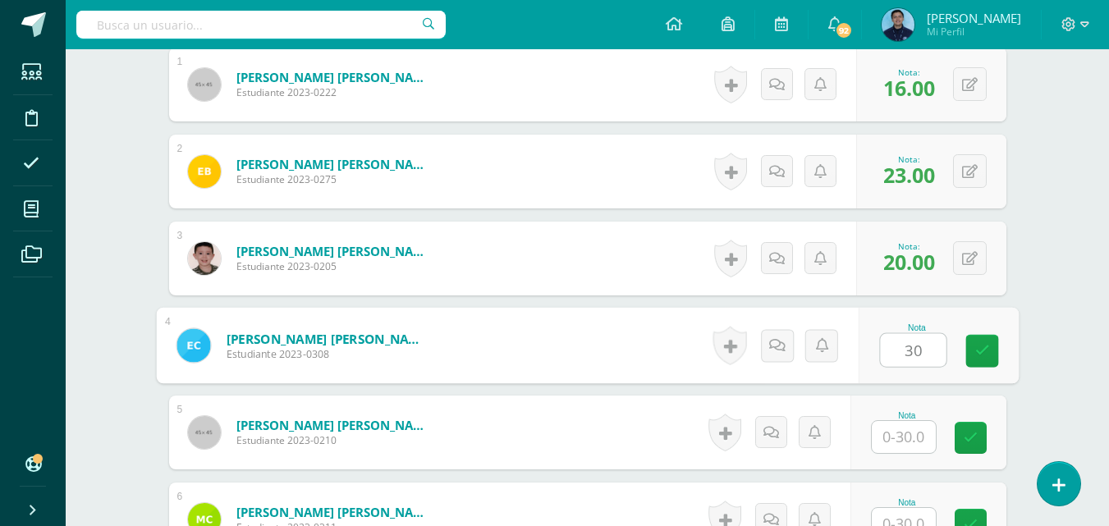
type input "30"
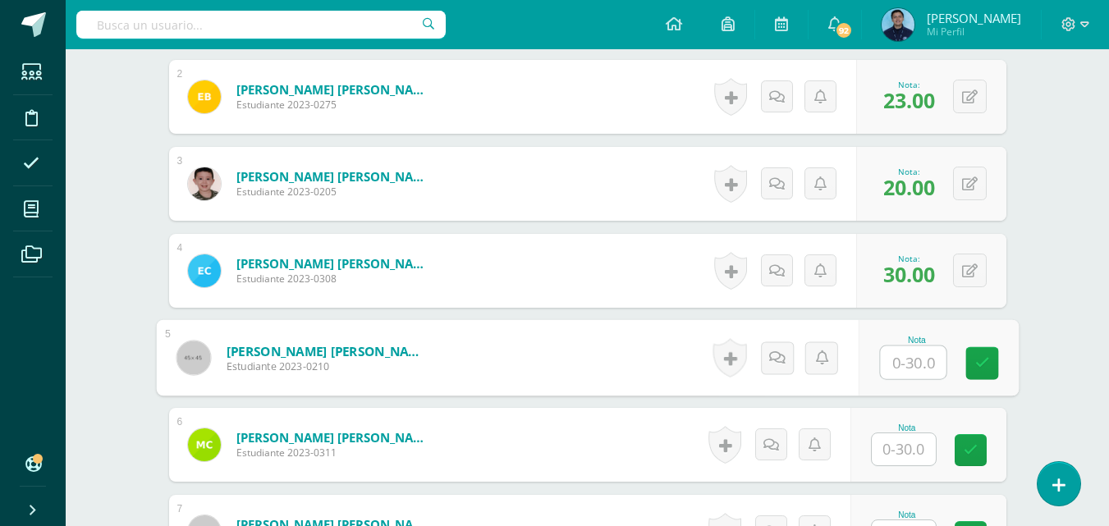
scroll to position [613, 0]
type input "30"
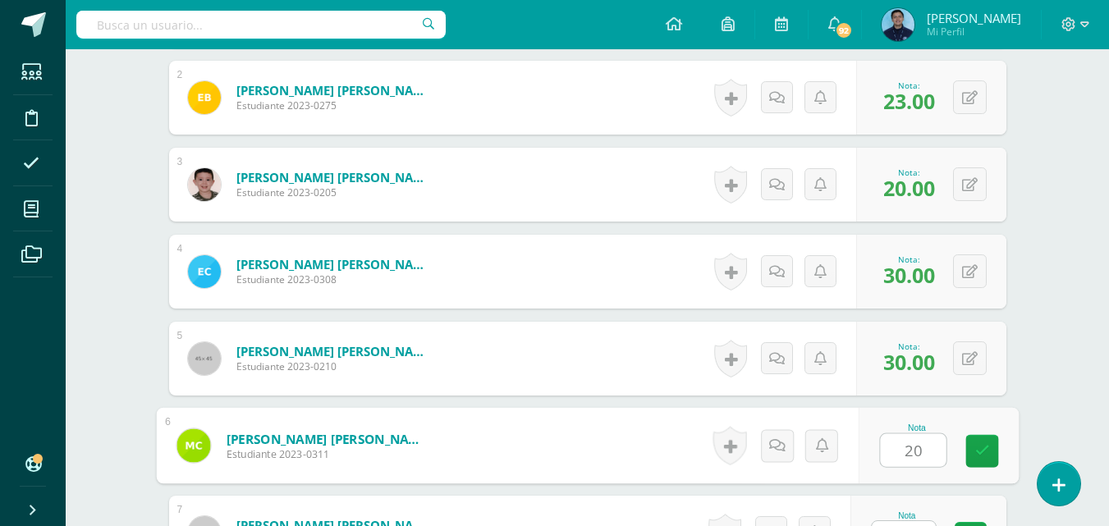
type input "20"
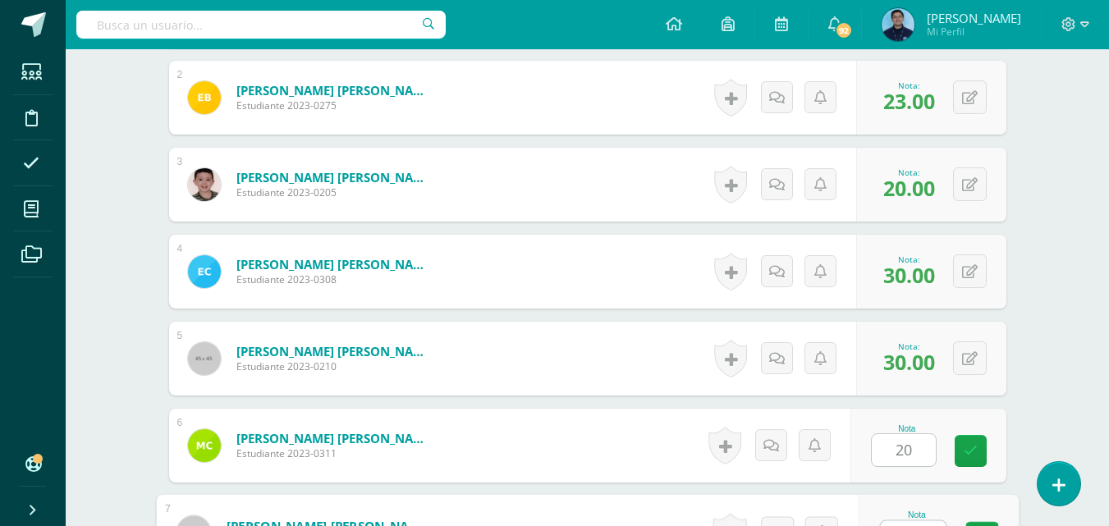
scroll to position [640, 0]
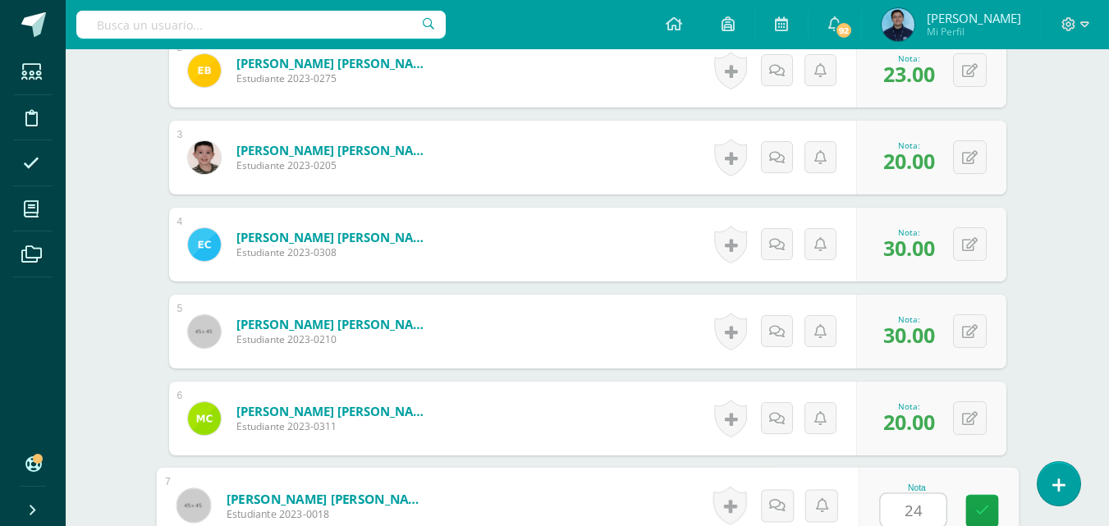
type input "24"
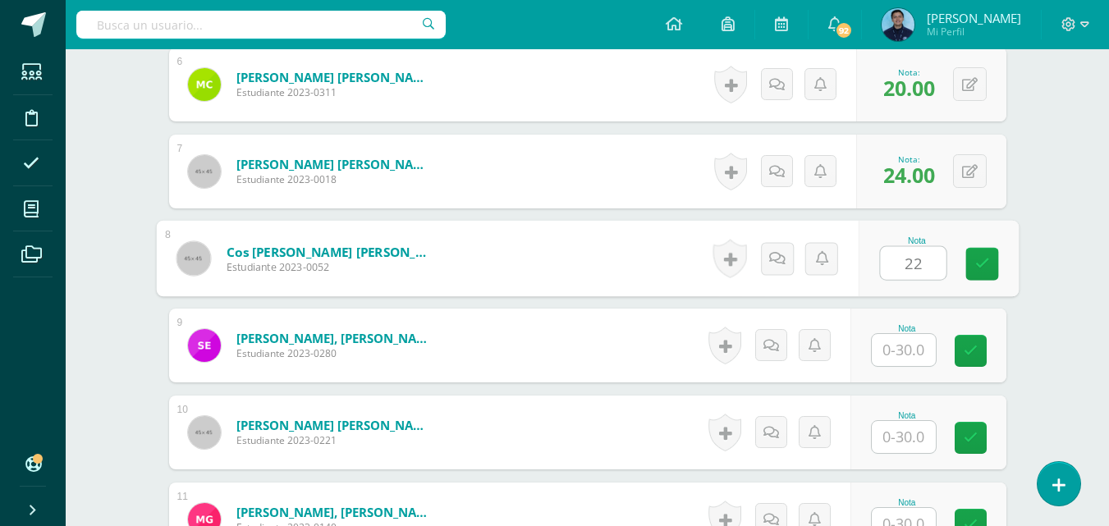
type input "22"
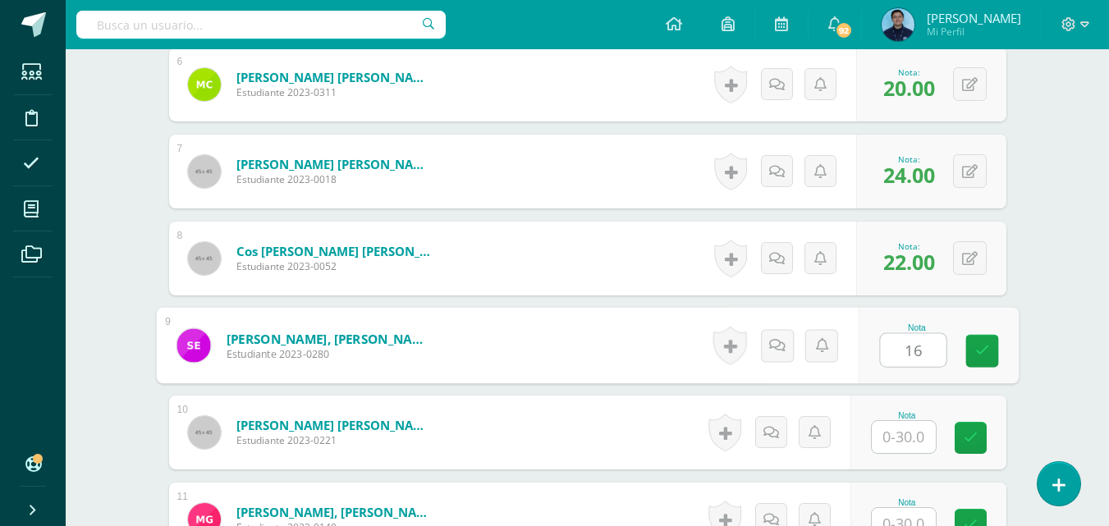
type input "16"
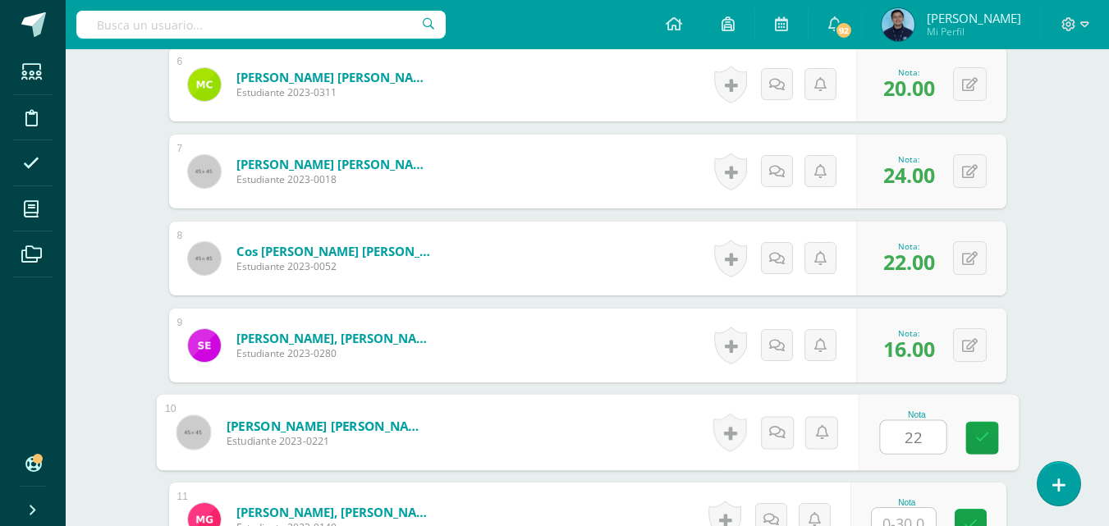
type input "22"
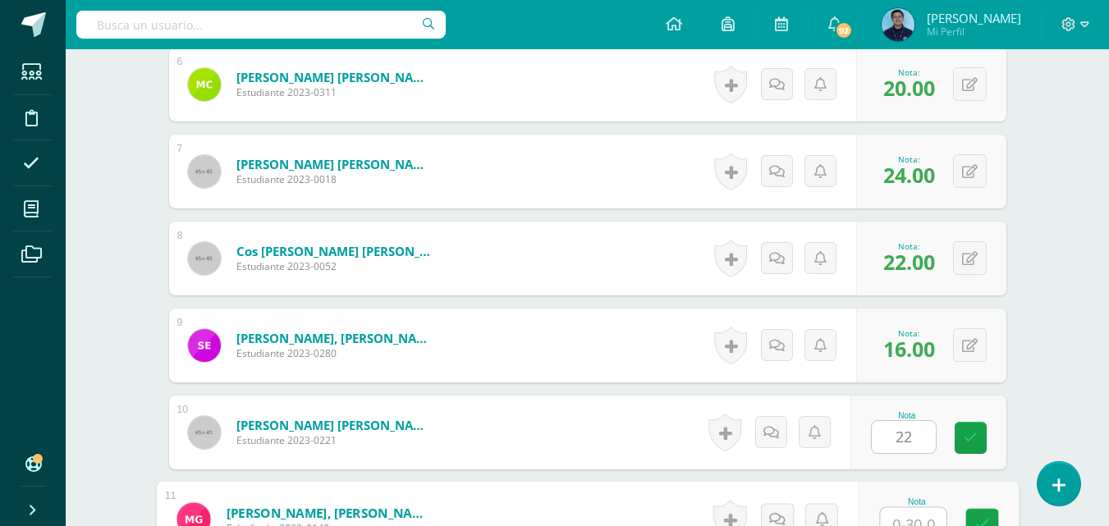
scroll to position [988, 0]
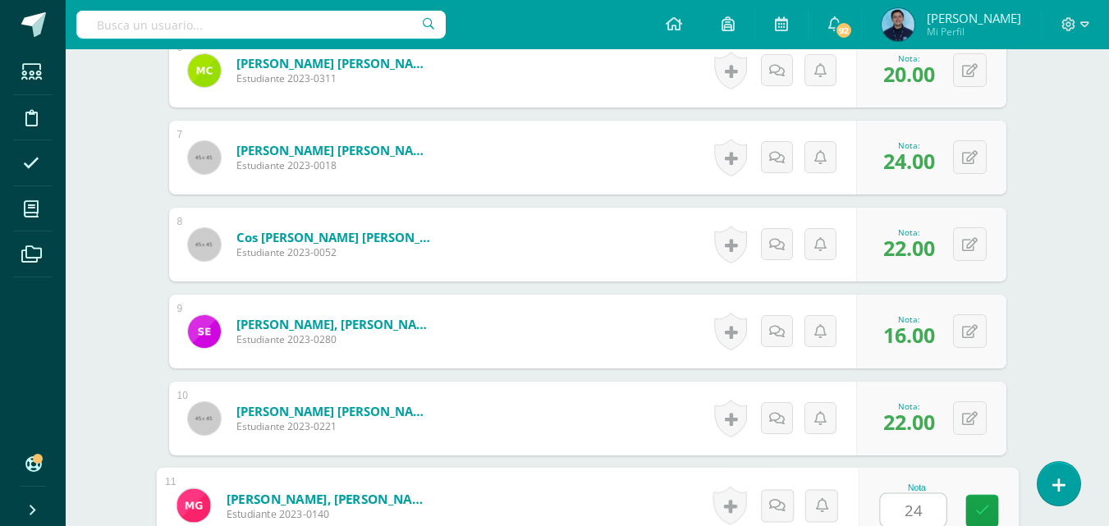
type input "24"
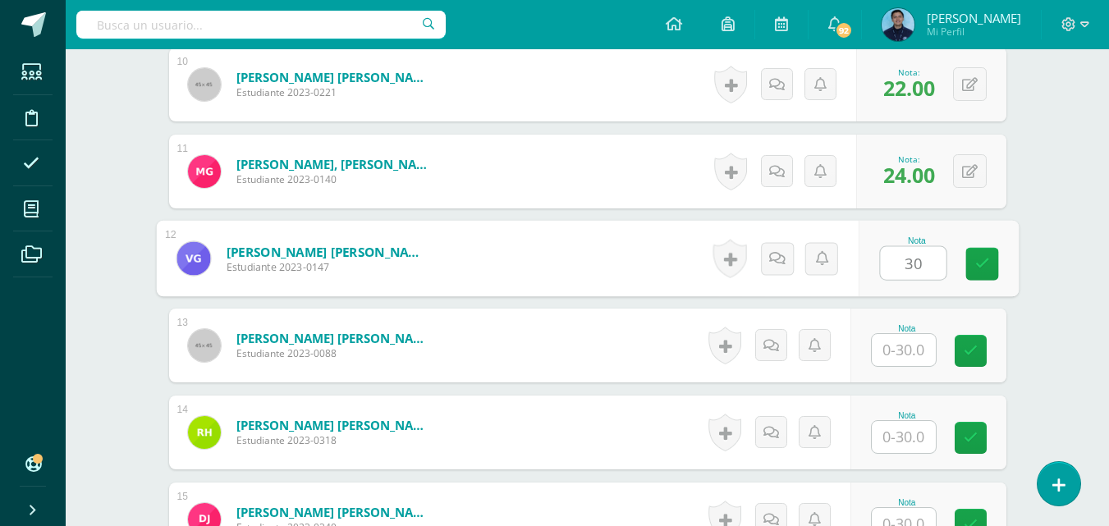
type input "30"
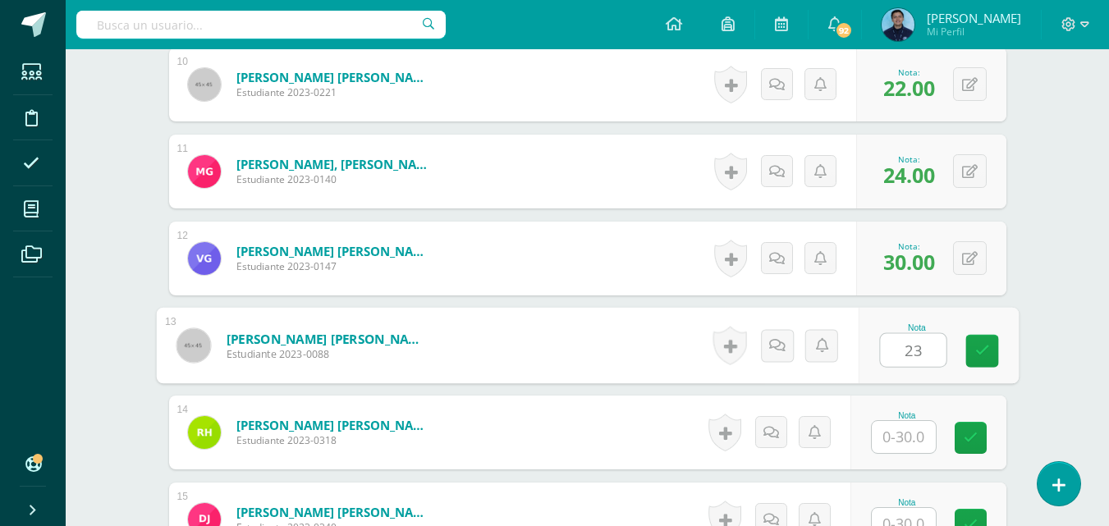
type input "23"
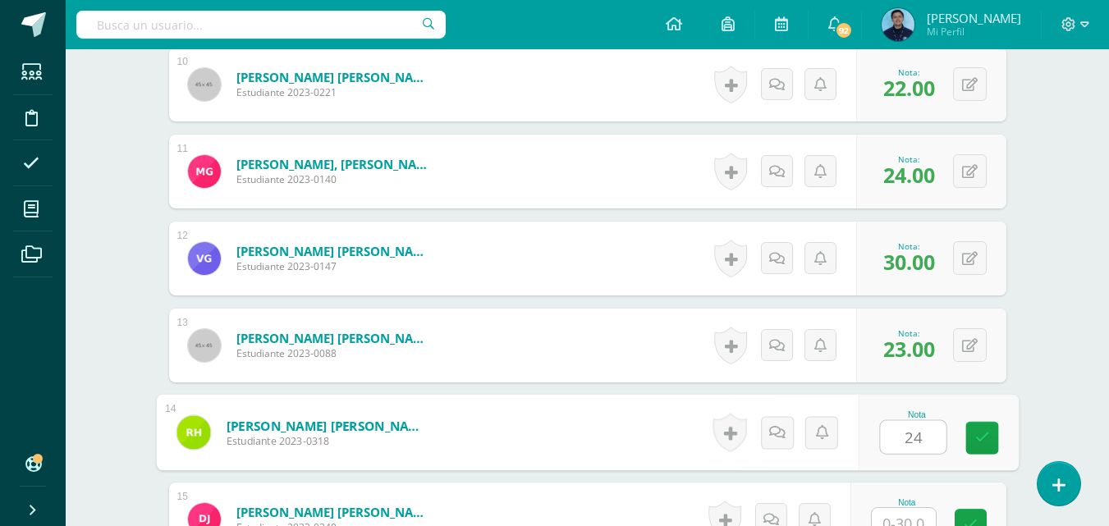
type input "24"
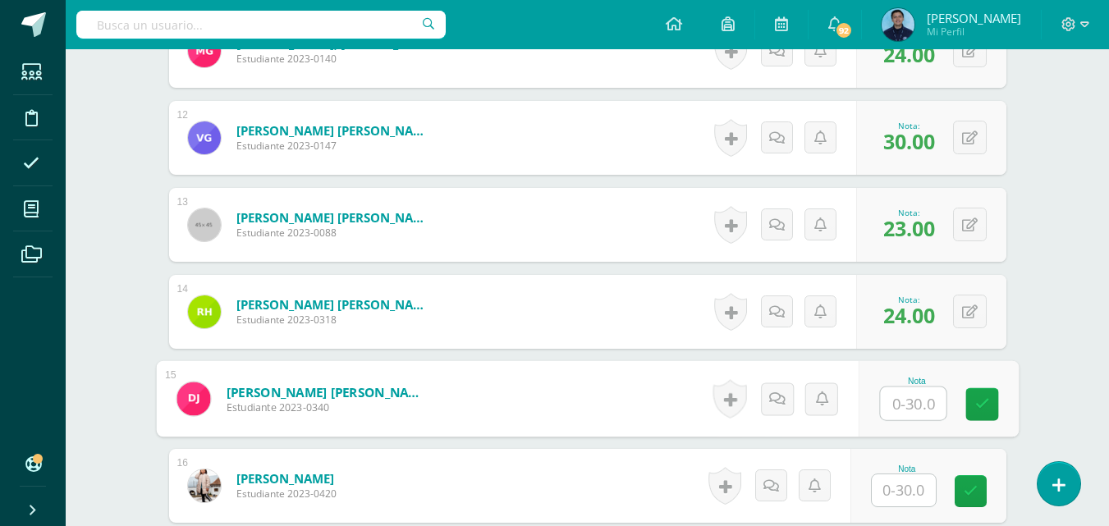
scroll to position [1452, 0]
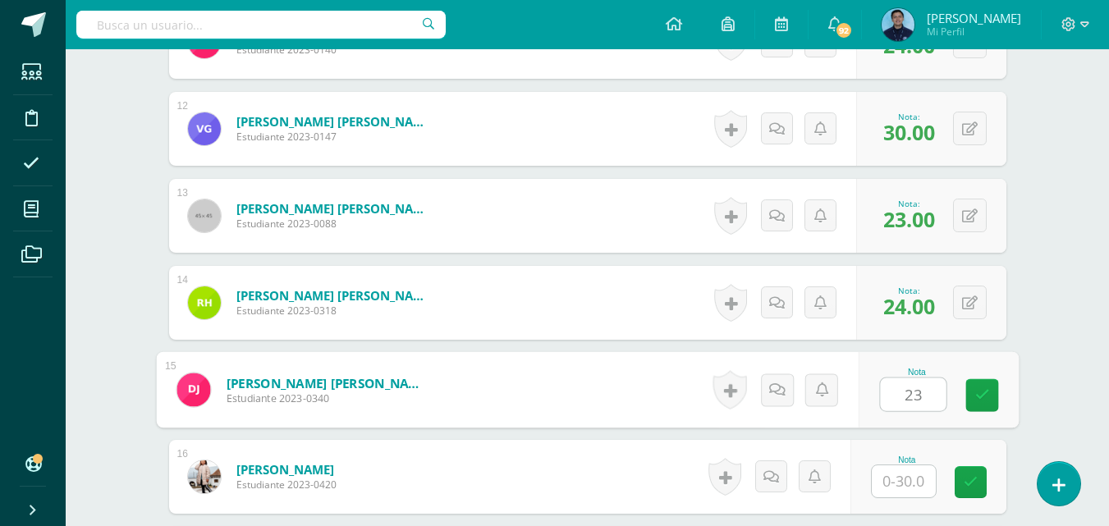
type input "23"
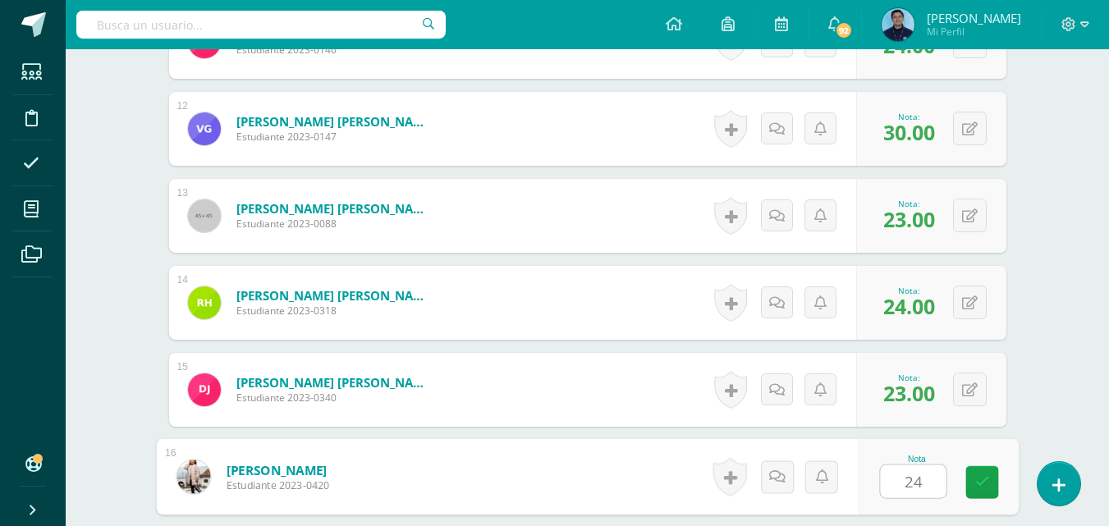
type input "24"
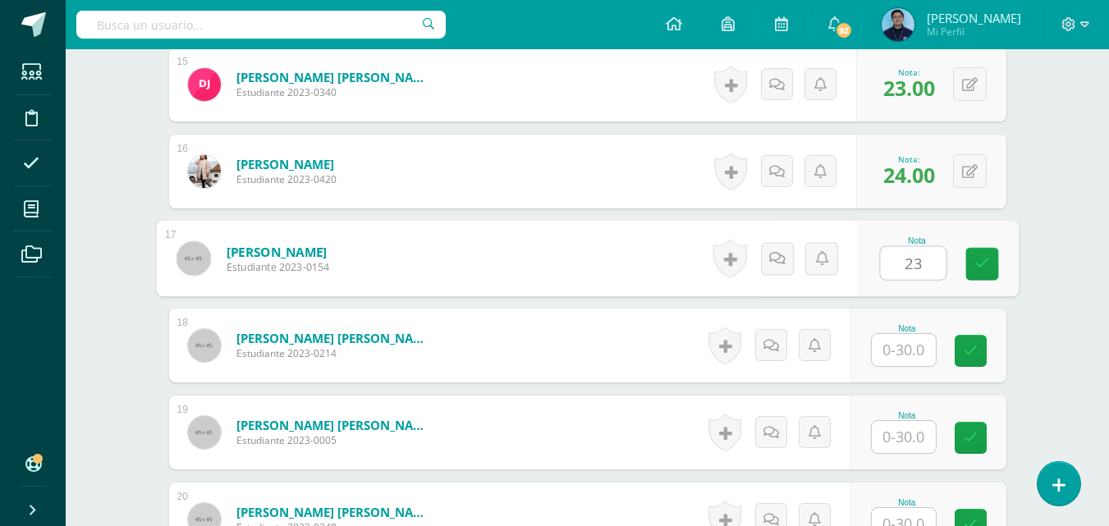
type input "23"
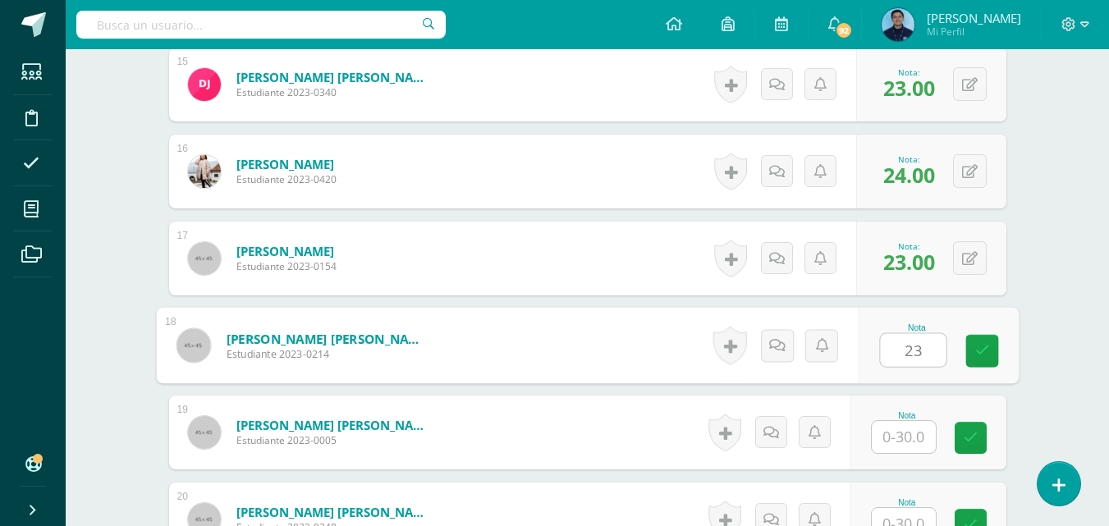
type input "23"
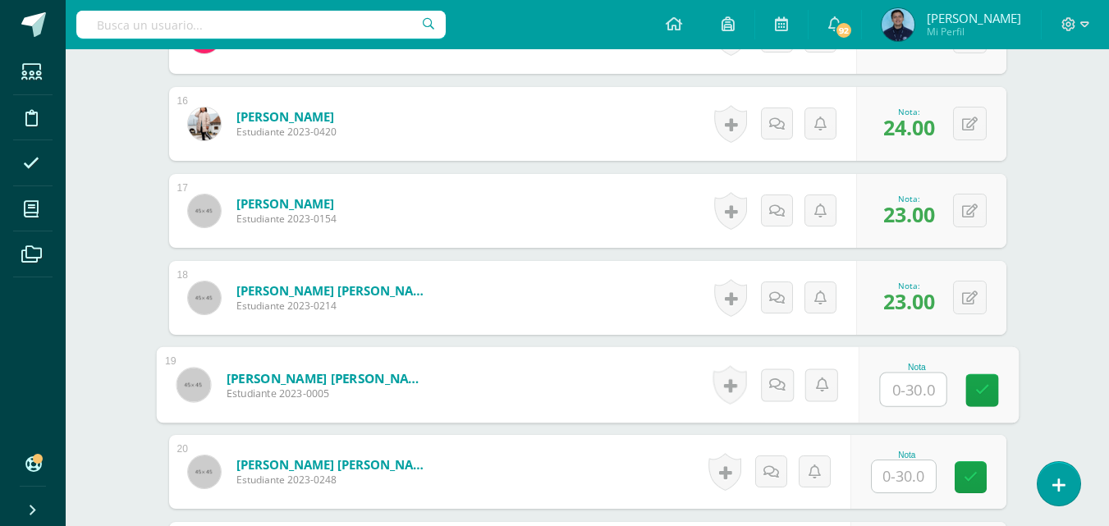
scroll to position [1807, 0]
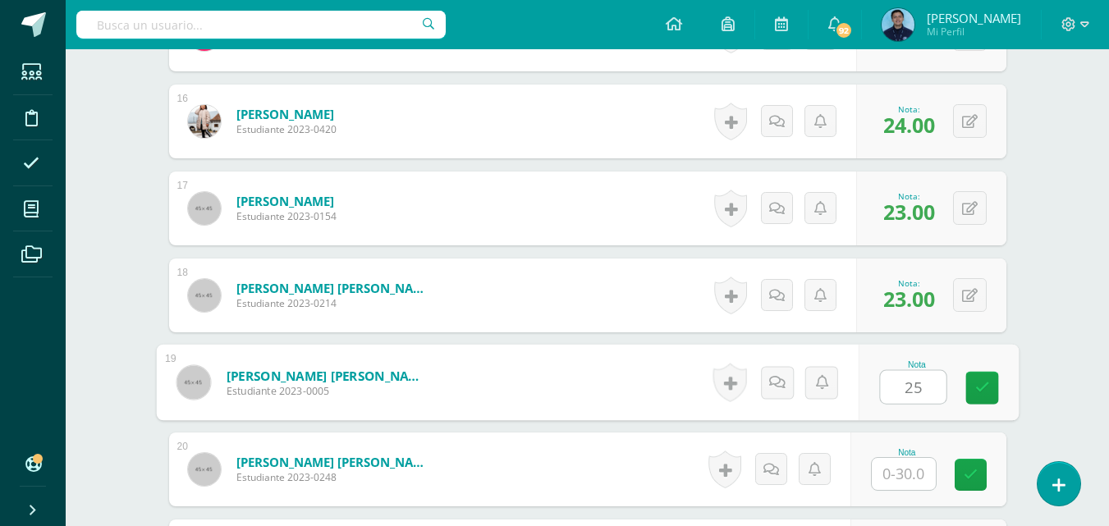
type input "25"
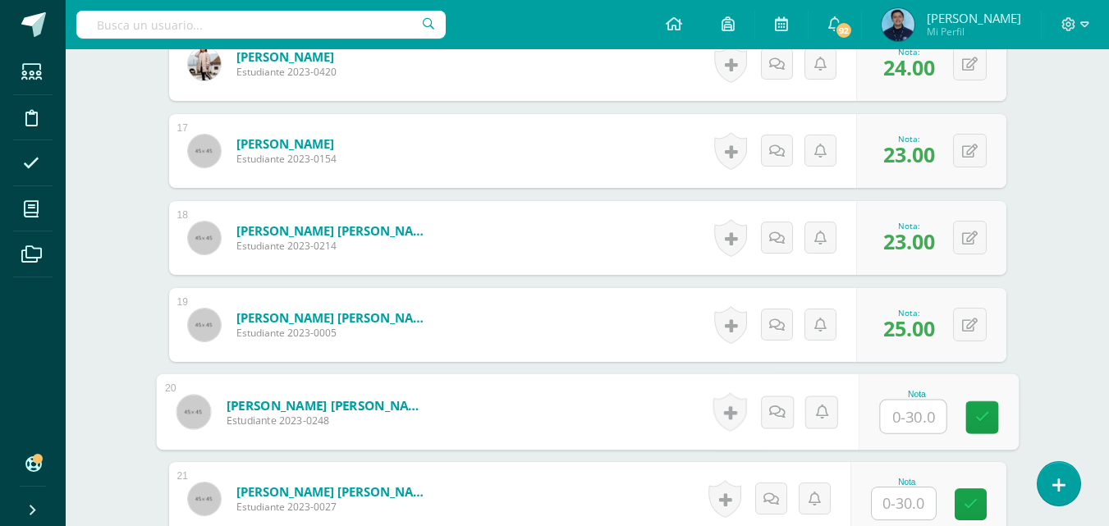
scroll to position [1871, 0]
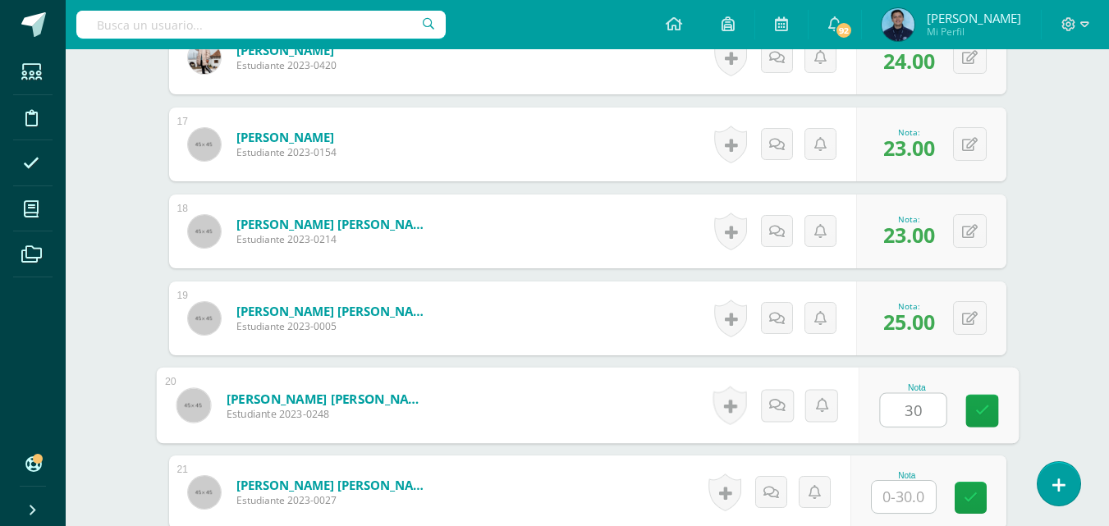
type input "30"
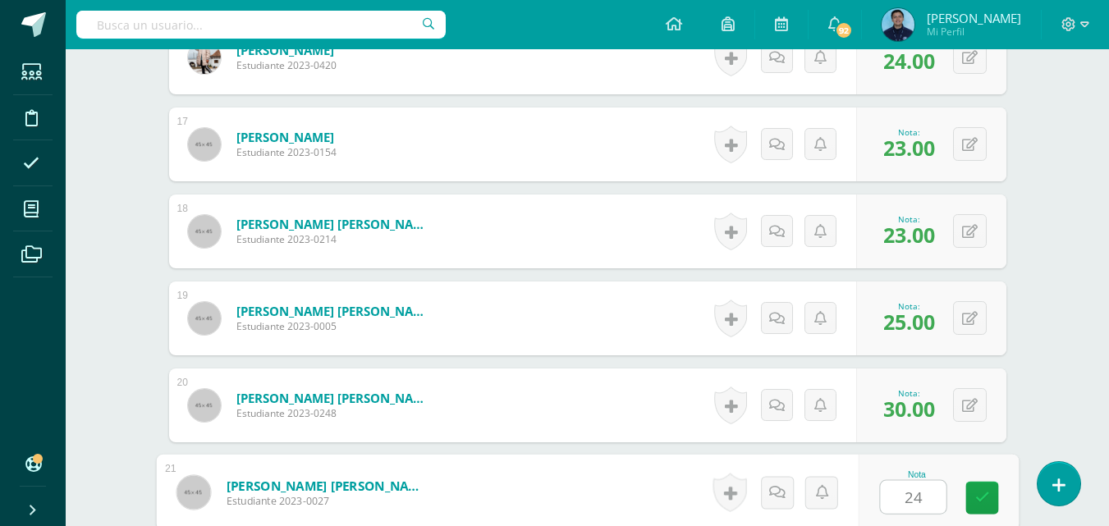
type input "24"
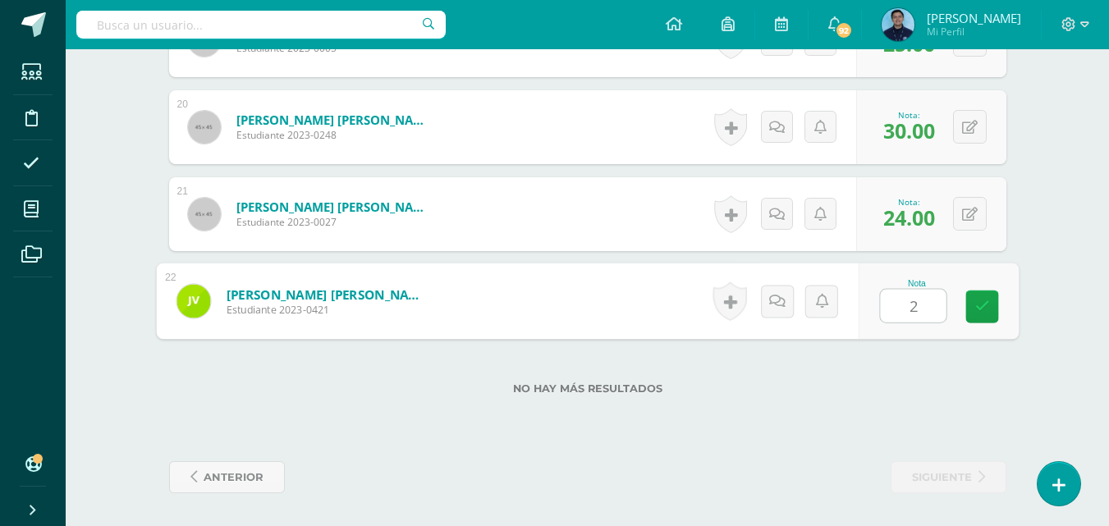
type input "28"
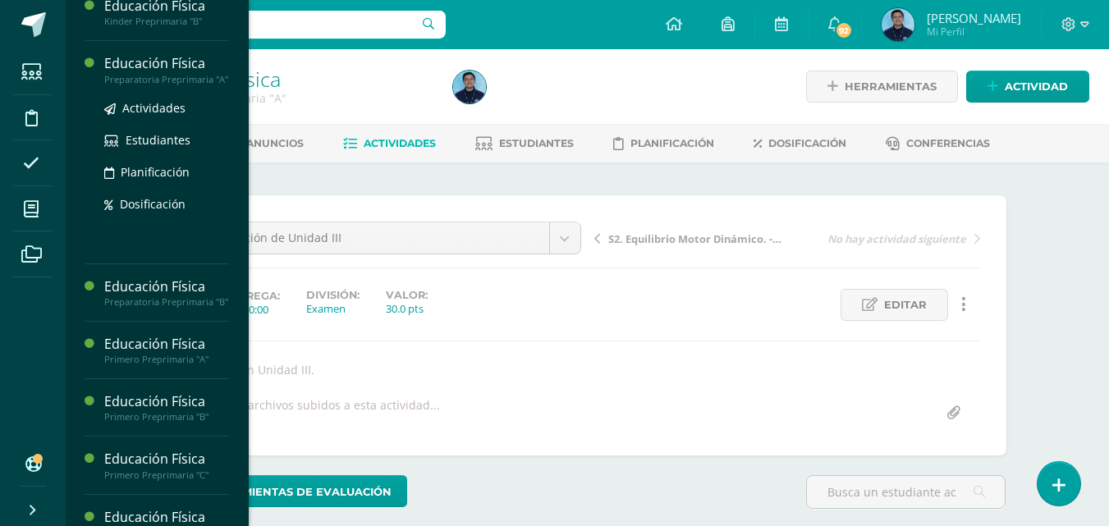
scroll to position [190, 0]
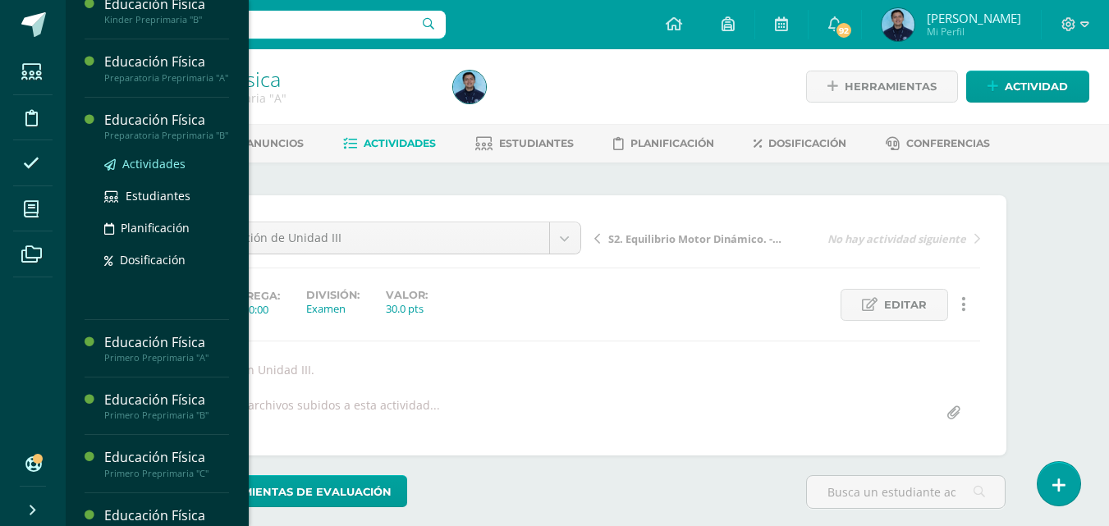
click at [163, 172] on span "Actividades" at bounding box center [153, 164] width 63 height 16
